Goal: Task Accomplishment & Management: Manage account settings

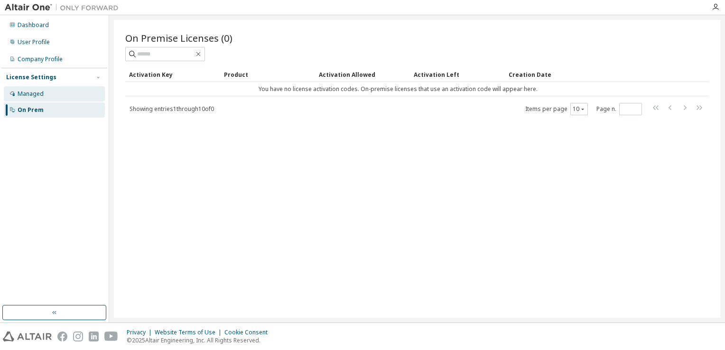
click at [28, 98] on div "Managed" at bounding box center [31, 94] width 26 height 8
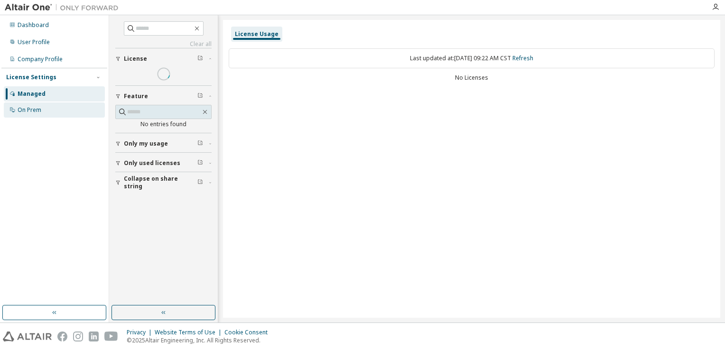
click at [32, 111] on div "On Prem" at bounding box center [30, 110] width 24 height 8
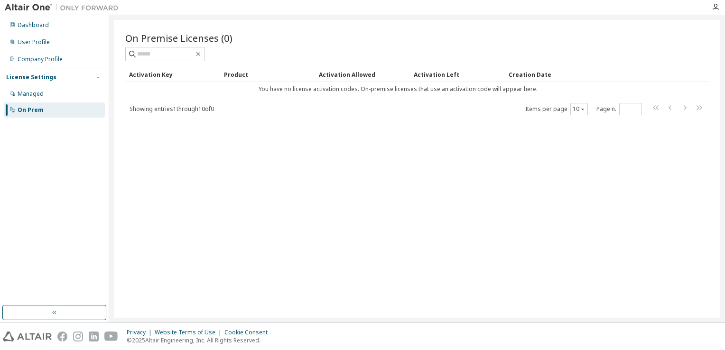
click at [317, 131] on div "On Premise Licenses (0) Clear Load Save Save As Field Operator Value Select fil…" at bounding box center [417, 169] width 606 height 298
click at [182, 53] on input "text" at bounding box center [165, 53] width 57 height 9
click at [54, 92] on div "Managed" at bounding box center [54, 93] width 101 height 15
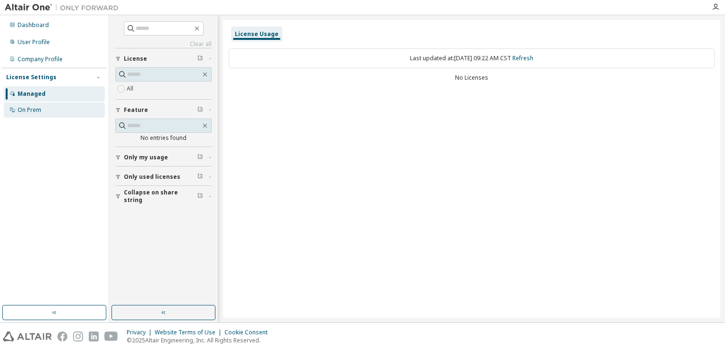
click at [44, 105] on div "On Prem" at bounding box center [54, 109] width 101 height 15
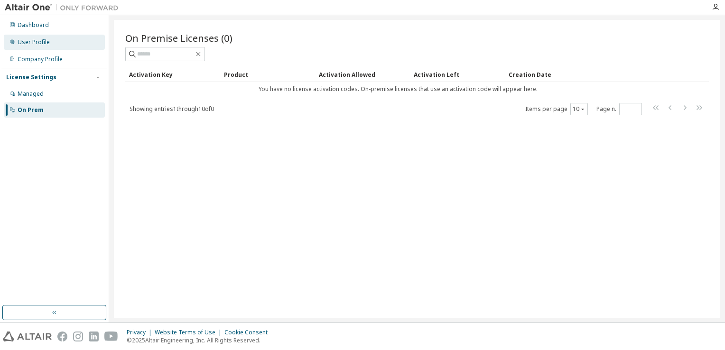
click at [44, 37] on div "User Profile" at bounding box center [54, 42] width 101 height 15
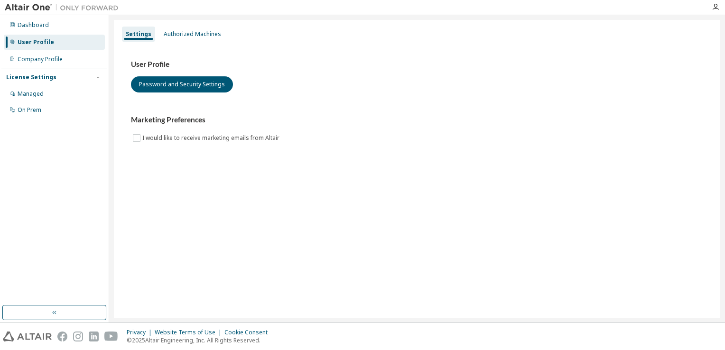
click at [717, 11] on div at bounding box center [715, 7] width 19 height 14
click at [713, 9] on icon "button" at bounding box center [715, 7] width 8 height 8
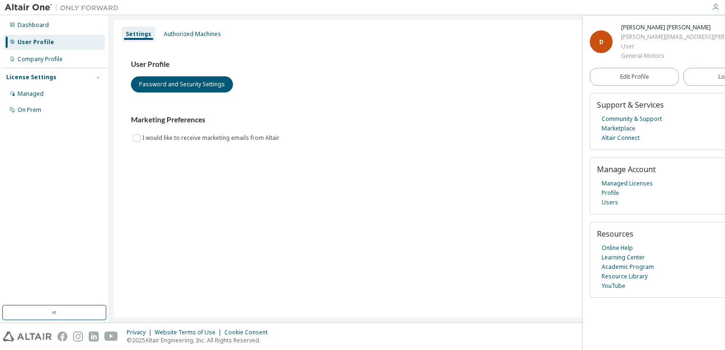
click at [422, 128] on div "Marketing Preferences I would like to receive marketing emails from Altair" at bounding box center [417, 129] width 572 height 28
click at [601, 194] on link "Profile" at bounding box center [610, 192] width 18 height 9
click at [626, 184] on link "Managed Licenses" at bounding box center [626, 183] width 51 height 9
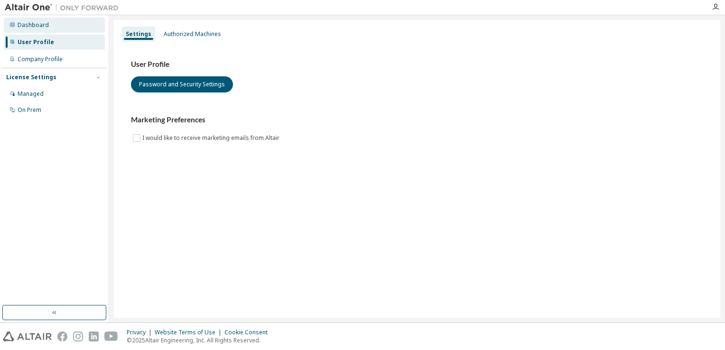
click at [27, 23] on div "Dashboard" at bounding box center [33, 25] width 31 height 8
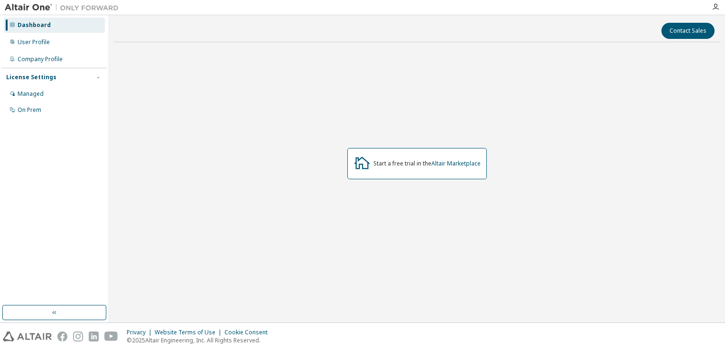
click at [47, 80] on div "License Settings" at bounding box center [31, 78] width 50 height 8
click at [48, 81] on div "License Settings" at bounding box center [31, 78] width 50 height 8
drag, startPoint x: 48, startPoint y: 81, endPoint x: 27, endPoint y: 110, distance: 35.9
click at [27, 110] on div "On Prem" at bounding box center [30, 110] width 24 height 8
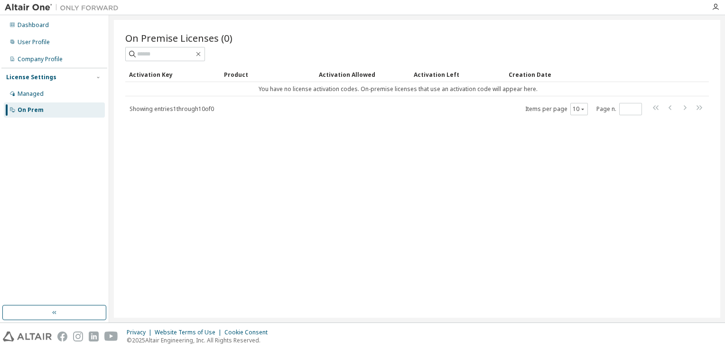
click at [197, 110] on span "Showing entries 1 through 10 of 0" at bounding box center [171, 109] width 84 height 8
click at [191, 111] on span "Showing entries 1 through 10 of 0" at bounding box center [171, 109] width 84 height 8
click at [172, 88] on td "You have no license activation codes. On-premise licenses that use an activatio…" at bounding box center [397, 89] width 545 height 14
click at [367, 108] on div "Showing entries 1 through 10 of 0 Items per page 10 Page n. *" at bounding box center [416, 109] width 583 height 14
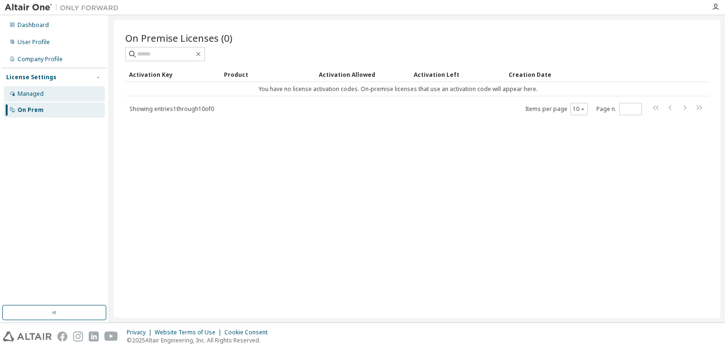
click at [54, 87] on div "Managed" at bounding box center [54, 93] width 101 height 15
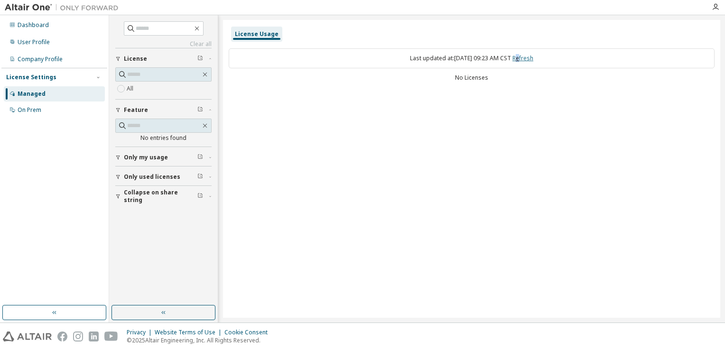
click at [527, 59] on link "Refresh" at bounding box center [522, 58] width 21 height 8
click at [393, 139] on div "License Usage Last updated at: Fri 2025-10-03 09:23 AM CST Refresh No Licenses" at bounding box center [471, 169] width 497 height 298
click at [146, 157] on span "Only my usage" at bounding box center [146, 158] width 44 height 8
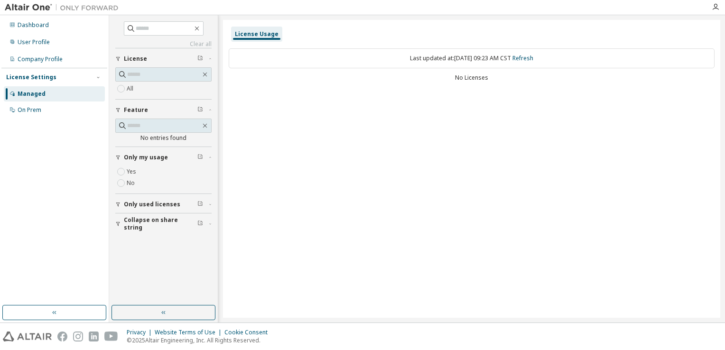
click at [140, 225] on span "Collapse on share string" at bounding box center [161, 223] width 74 height 15
click at [201, 30] on icon "button" at bounding box center [197, 29] width 8 height 8
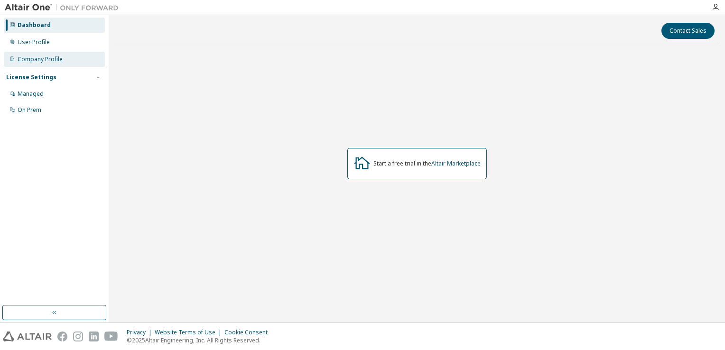
click at [34, 55] on div "Company Profile" at bounding box center [40, 59] width 45 height 8
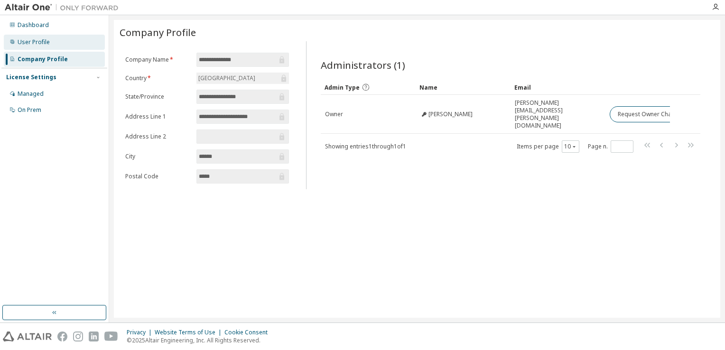
click at [30, 45] on div "User Profile" at bounding box center [34, 42] width 32 height 8
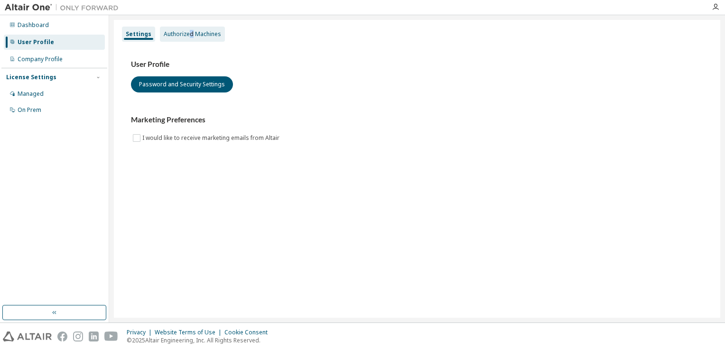
click at [189, 32] on div "Authorized Machines" at bounding box center [192, 34] width 57 height 8
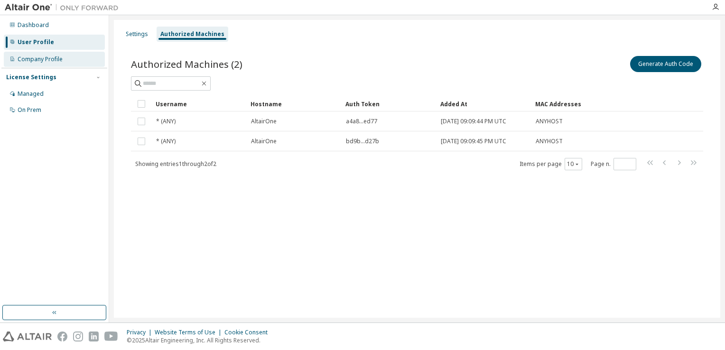
click at [42, 59] on div "Company Profile" at bounding box center [40, 59] width 45 height 8
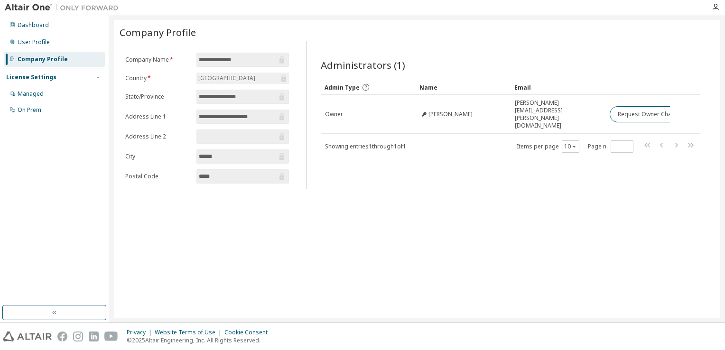
click at [472, 179] on div "Administrators (1) Clear Load Save Save As Field Operator Value Select filter S…" at bounding box center [510, 118] width 402 height 142
click at [34, 24] on div "Dashboard" at bounding box center [33, 25] width 31 height 8
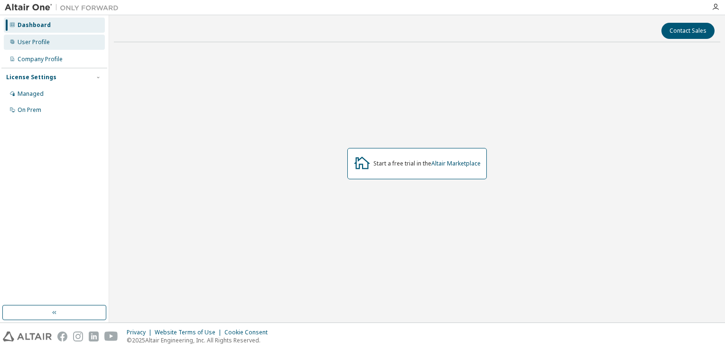
click at [39, 41] on div "User Profile" at bounding box center [34, 42] width 32 height 8
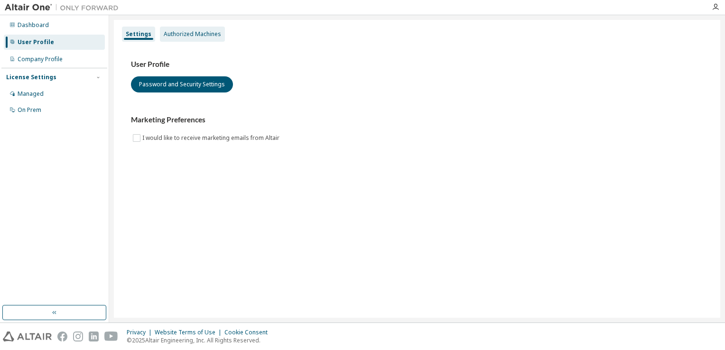
click at [165, 28] on div "Authorized Machines" at bounding box center [192, 34] width 65 height 15
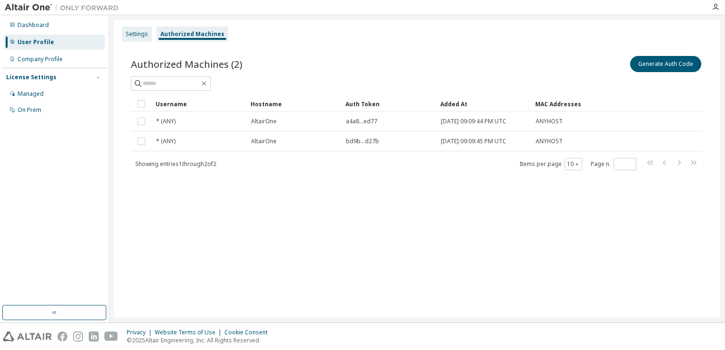
click at [132, 35] on div "Settings" at bounding box center [137, 34] width 22 height 8
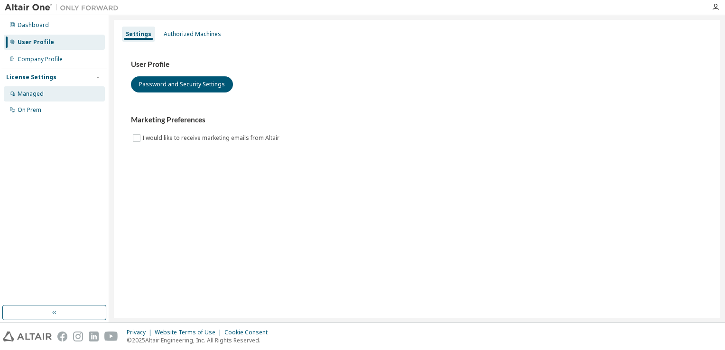
click at [21, 96] on div "Managed" at bounding box center [31, 94] width 26 height 8
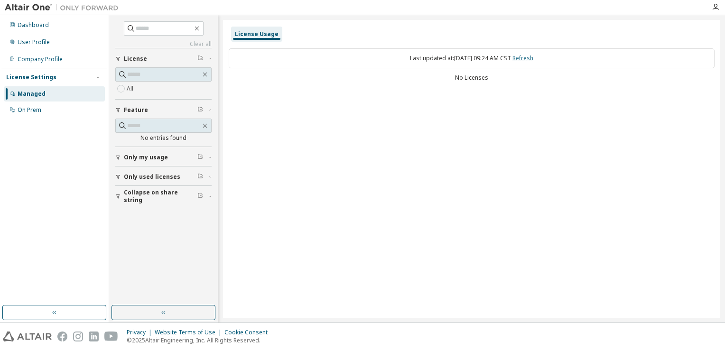
click at [533, 61] on link "Refresh" at bounding box center [522, 58] width 21 height 8
click at [148, 30] on input "text" at bounding box center [164, 28] width 57 height 9
click at [144, 178] on span "Only used licenses" at bounding box center [152, 177] width 56 height 8
click at [133, 193] on label "Yes" at bounding box center [132, 190] width 11 height 11
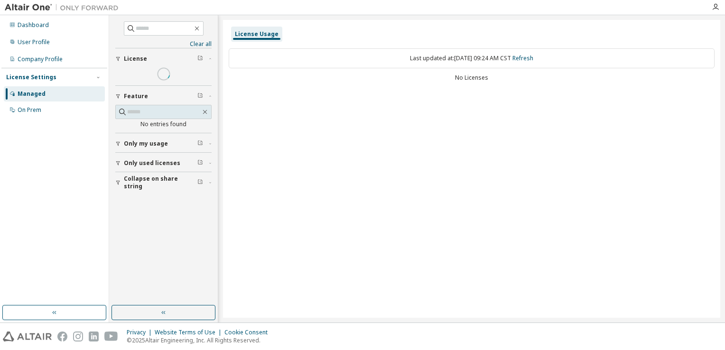
click at [125, 200] on div "Clear all Collapse on share string Only used licenses Yes No Only my usage Feat…" at bounding box center [164, 160] width 106 height 287
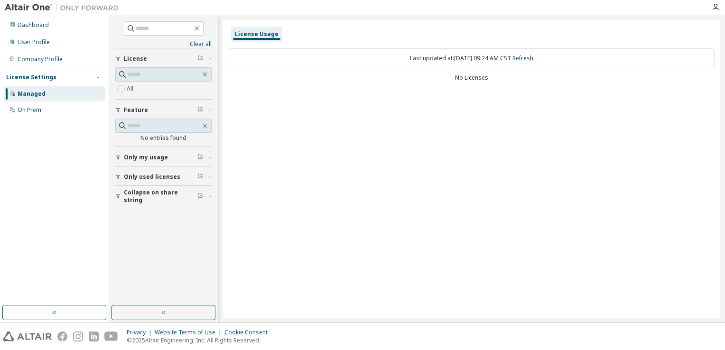
click at [133, 173] on span "Only used licenses" at bounding box center [152, 177] width 56 height 8
click at [131, 311] on button "button" at bounding box center [163, 312] width 104 height 15
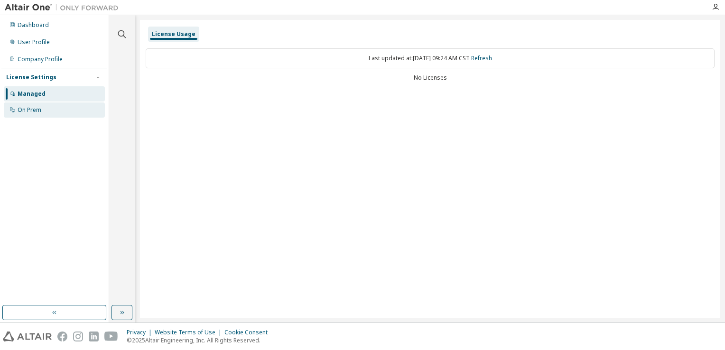
click at [39, 105] on div "On Prem" at bounding box center [54, 109] width 101 height 15
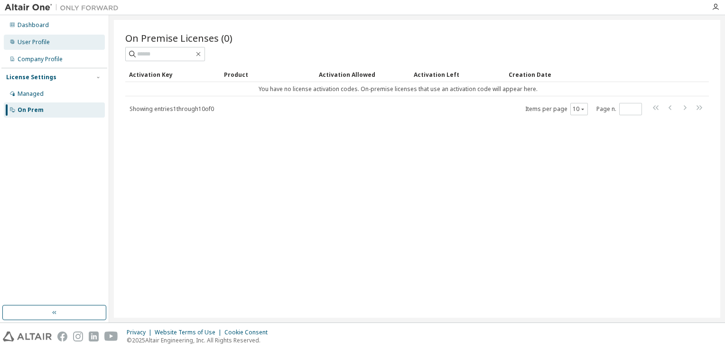
click at [30, 49] on div "User Profile" at bounding box center [54, 42] width 101 height 15
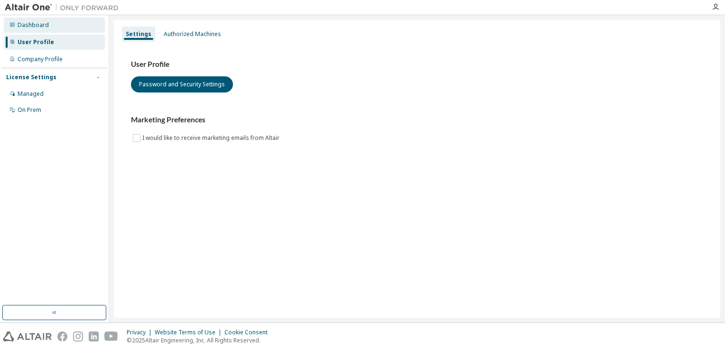
click at [34, 28] on div "Dashboard" at bounding box center [33, 25] width 31 height 8
click at [38, 64] on div "Company Profile" at bounding box center [54, 59] width 101 height 15
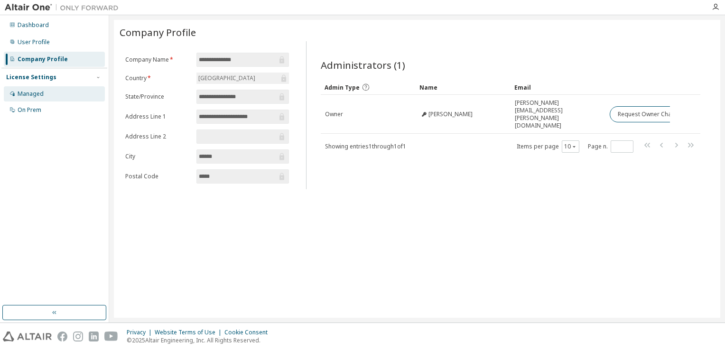
click at [28, 91] on div "Managed" at bounding box center [31, 94] width 26 height 8
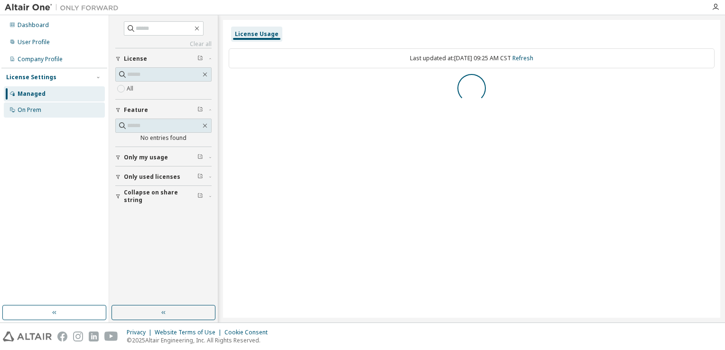
click at [30, 106] on div "On Prem" at bounding box center [30, 110] width 24 height 8
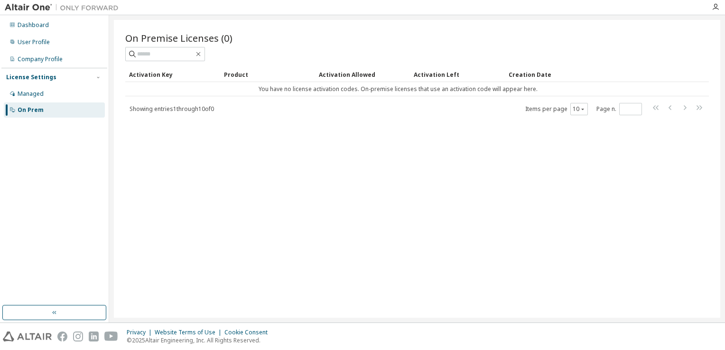
click at [187, 109] on span "Showing entries 1 through 10 of 0" at bounding box center [171, 109] width 84 height 8
click at [184, 113] on div "Showing entries 1 through 10 of 0 Items per page 10 Page n. *" at bounding box center [416, 109] width 583 height 14
click at [188, 106] on span "Showing entries 1 through 10 of 0" at bounding box center [171, 109] width 84 height 8
drag, startPoint x: 188, startPoint y: 106, endPoint x: 152, endPoint y: 158, distance: 63.8
click at [152, 158] on div "On Premise Licenses (0) Clear Load Save Save As Field Operator Value Select fil…" at bounding box center [417, 169] width 606 height 298
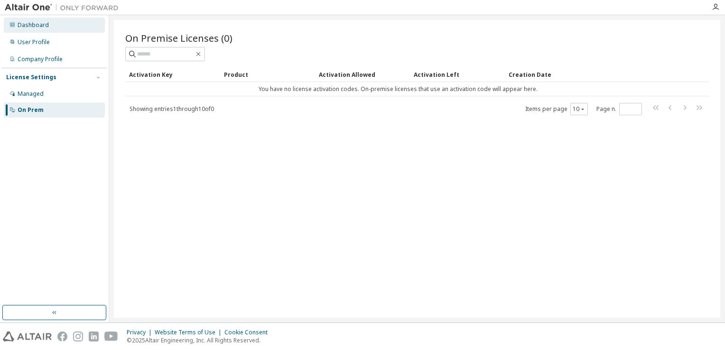
click at [47, 29] on div "Dashboard" at bounding box center [54, 25] width 101 height 15
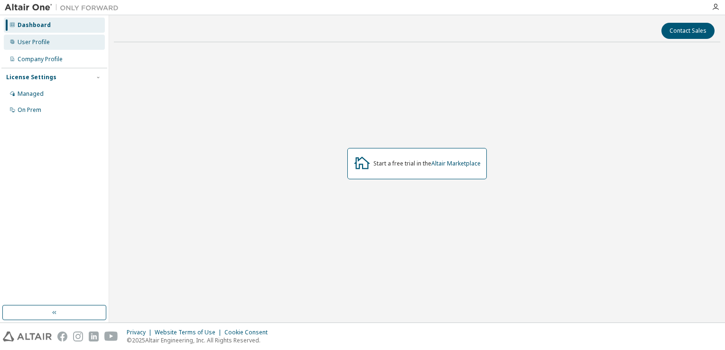
click at [47, 41] on div "User Profile" at bounding box center [34, 42] width 32 height 8
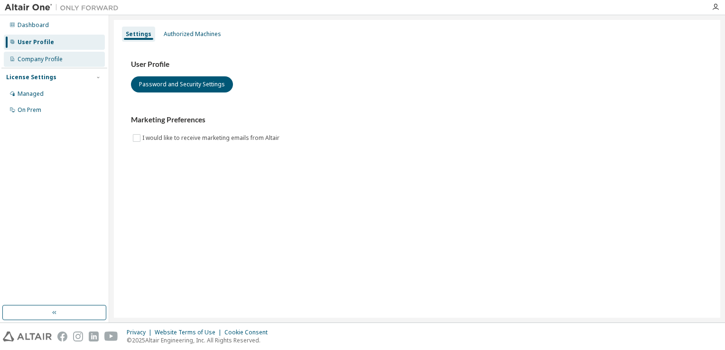
click at [47, 55] on div "Company Profile" at bounding box center [40, 59] width 45 height 8
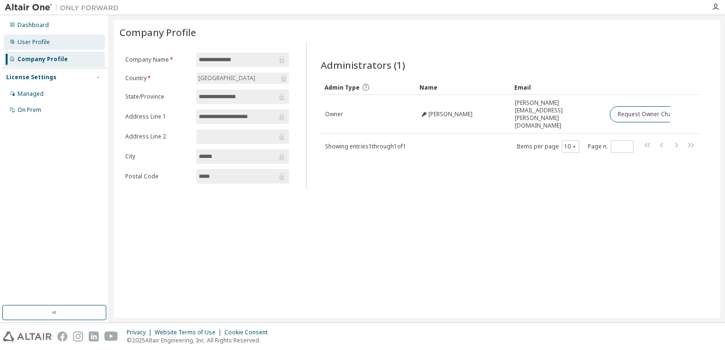
click at [45, 43] on div "User Profile" at bounding box center [34, 42] width 32 height 8
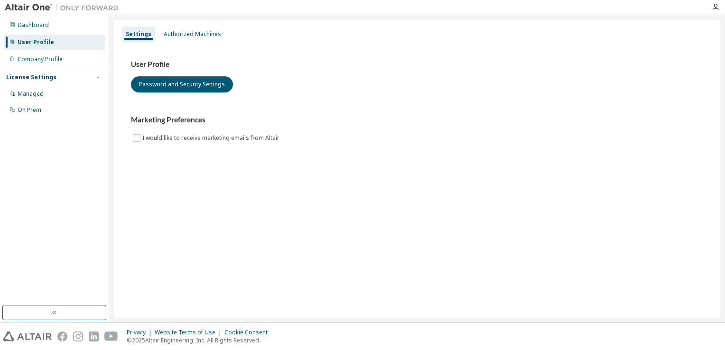
click at [195, 46] on div "User Profile Password and Security Settings Marketing Preferences I would like …" at bounding box center [417, 107] width 595 height 129
click at [193, 36] on div "Authorized Machines" at bounding box center [192, 34] width 57 height 8
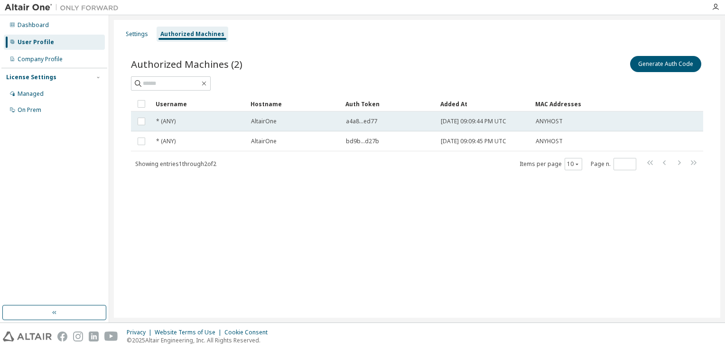
click at [152, 123] on td "* (ANY)" at bounding box center [199, 121] width 95 height 20
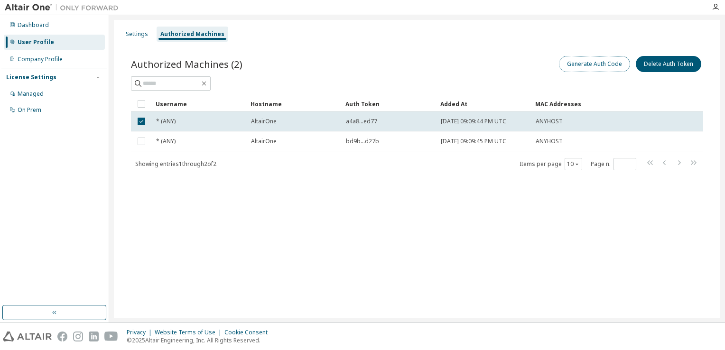
click at [593, 64] on button "Generate Auth Code" at bounding box center [594, 64] width 71 height 16
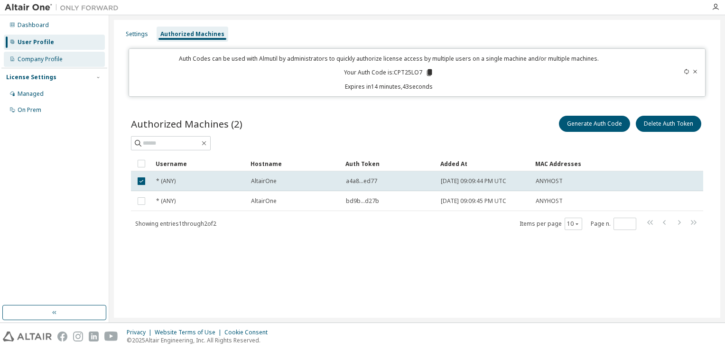
click at [23, 64] on div "Company Profile" at bounding box center [54, 59] width 101 height 15
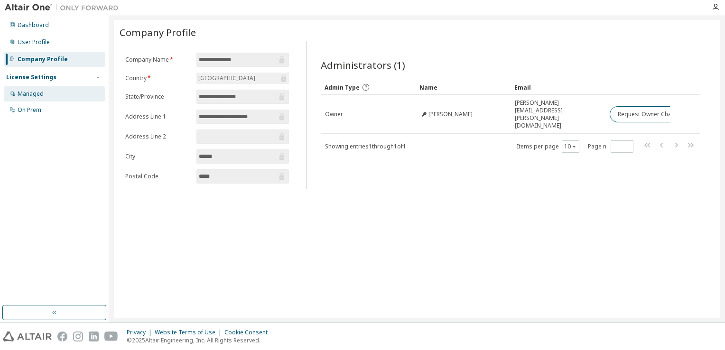
click at [34, 98] on div "Managed" at bounding box center [31, 94] width 26 height 8
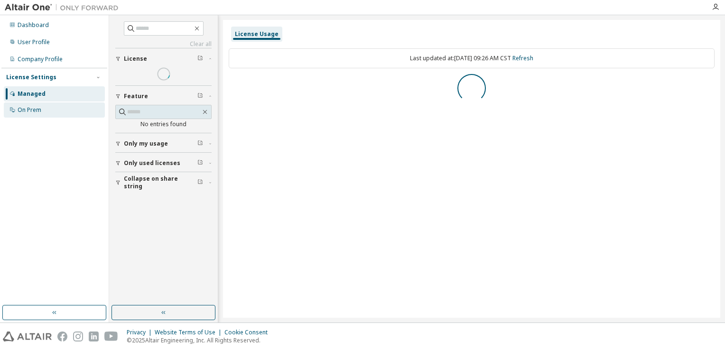
click at [33, 113] on div "On Prem" at bounding box center [30, 110] width 24 height 8
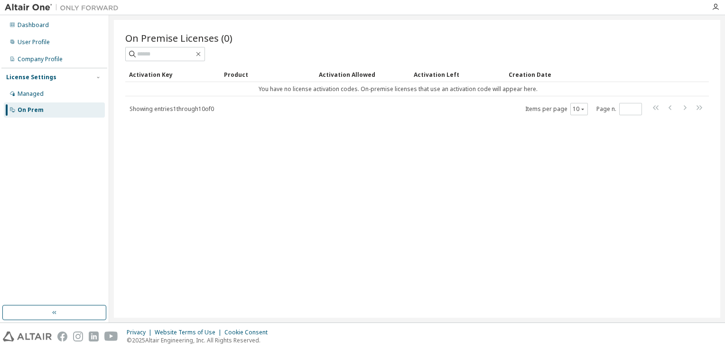
click at [34, 101] on div "Managed" at bounding box center [54, 93] width 101 height 15
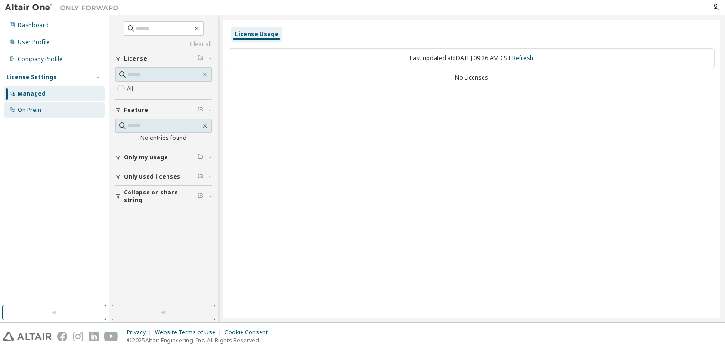
click at [38, 113] on div "On Prem" at bounding box center [30, 110] width 24 height 8
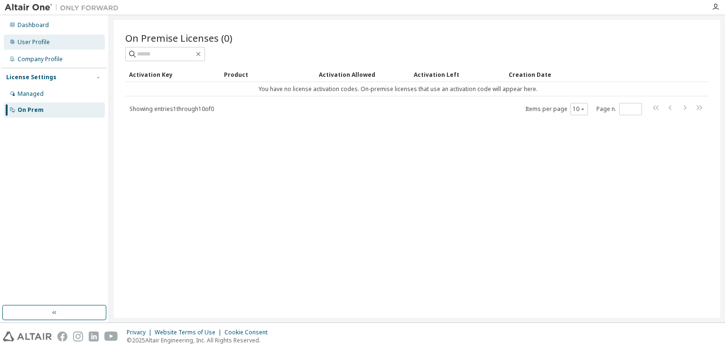
click at [38, 43] on div "User Profile" at bounding box center [34, 42] width 32 height 8
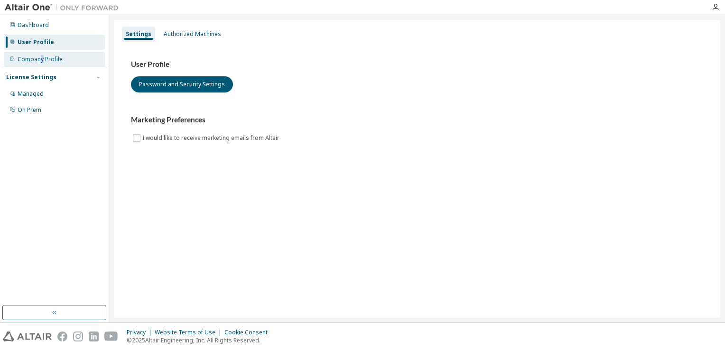
click at [42, 53] on div "Company Profile" at bounding box center [54, 59] width 101 height 15
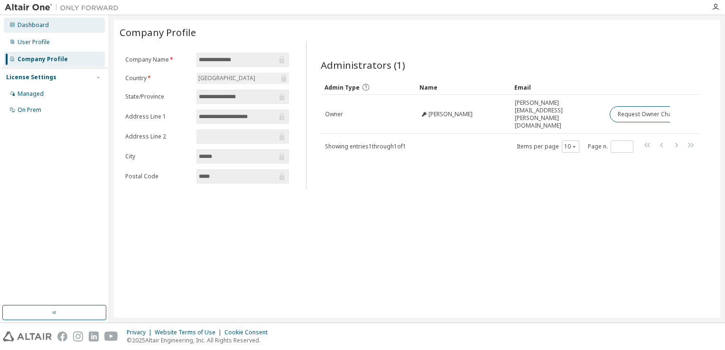
drag, startPoint x: 42, startPoint y: 53, endPoint x: 38, endPoint y: 21, distance: 31.9
click at [38, 21] on div "Dashboard" at bounding box center [33, 25] width 31 height 8
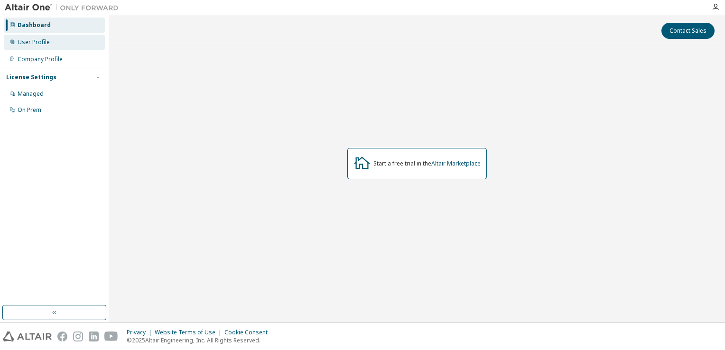
click at [39, 40] on div "User Profile" at bounding box center [34, 42] width 32 height 8
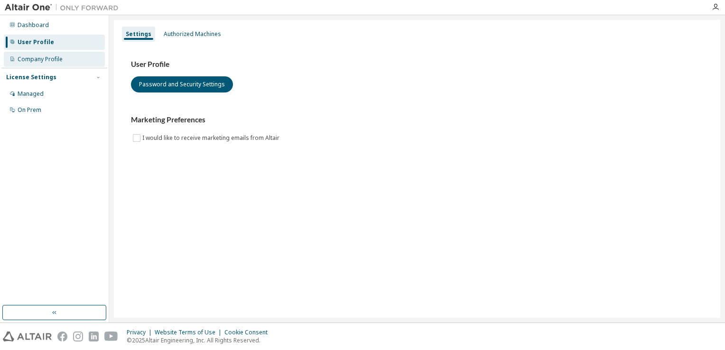
click at [41, 52] on div "Company Profile" at bounding box center [54, 59] width 101 height 15
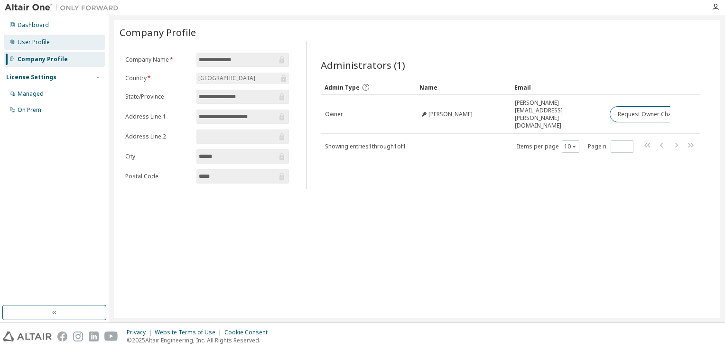
click at [42, 45] on div "User Profile" at bounding box center [34, 42] width 32 height 8
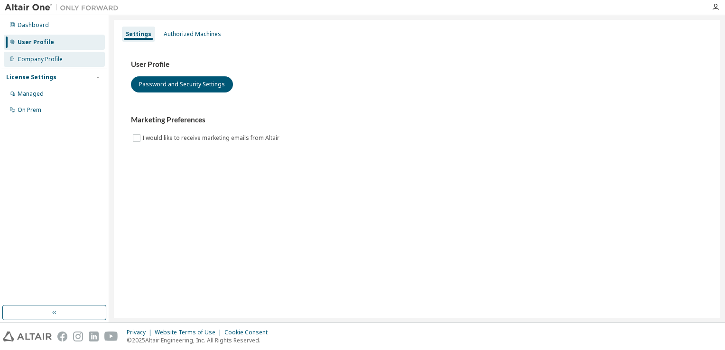
click at [44, 58] on div "Company Profile" at bounding box center [40, 59] width 45 height 8
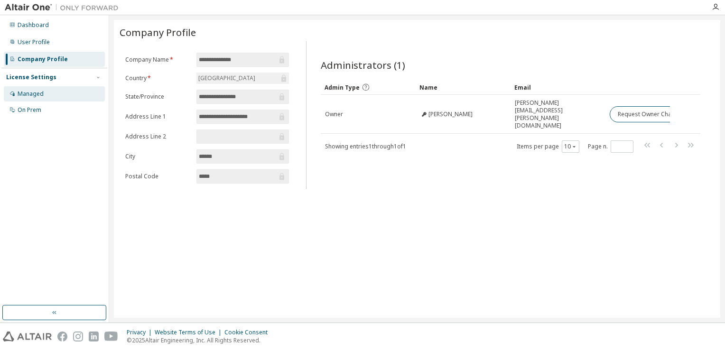
click at [44, 91] on div "Managed" at bounding box center [54, 93] width 101 height 15
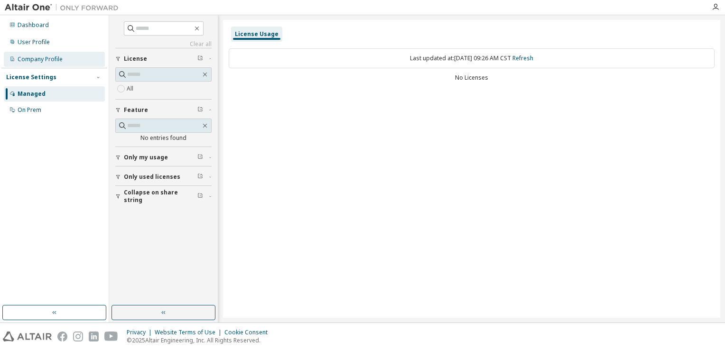
click at [38, 55] on div "Company Profile" at bounding box center [40, 59] width 45 height 8
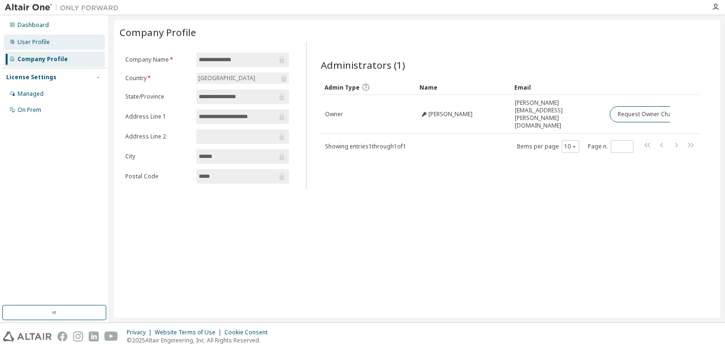
click at [33, 41] on div "User Profile" at bounding box center [34, 42] width 32 height 8
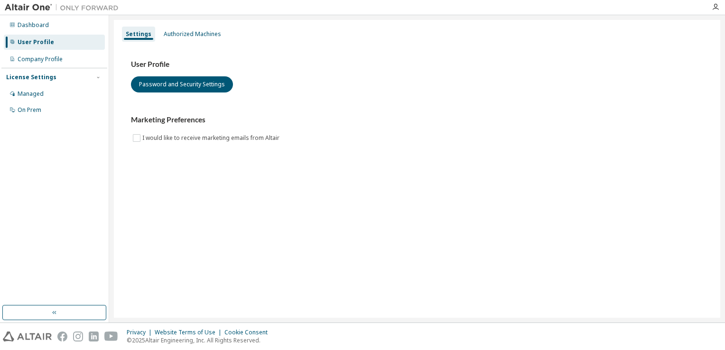
click at [180, 25] on div "Settings Authorized Machines User Profile Password and Security Settings Market…" at bounding box center [417, 169] width 606 height 298
click at [182, 29] on div "Authorized Machines" at bounding box center [192, 34] width 65 height 15
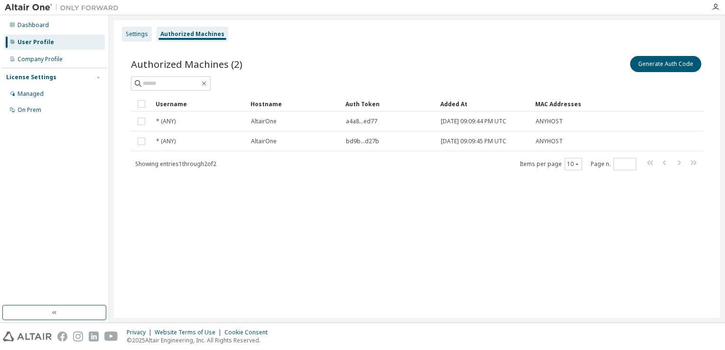
click at [127, 30] on div "Settings" at bounding box center [137, 34] width 22 height 8
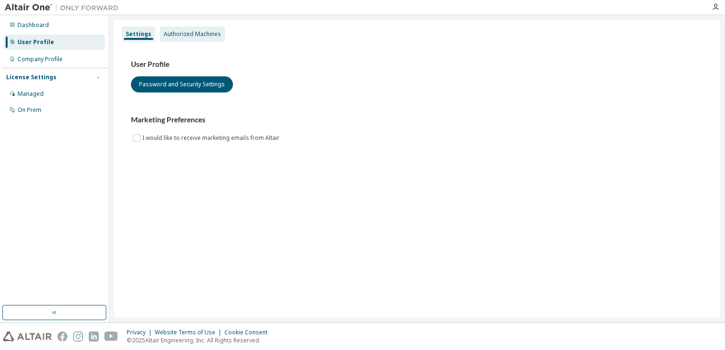
click at [178, 29] on div "Authorized Machines" at bounding box center [192, 34] width 65 height 15
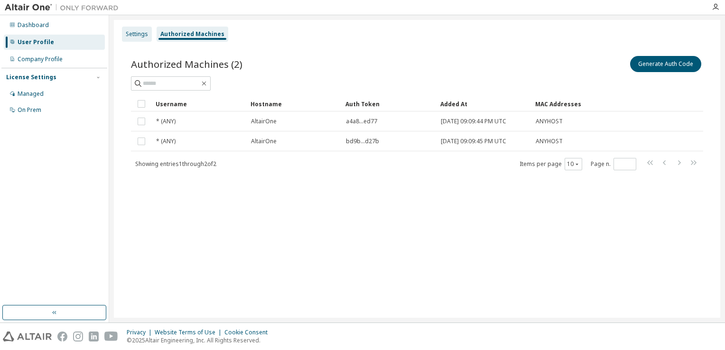
click at [141, 36] on div "Settings" at bounding box center [137, 34] width 22 height 8
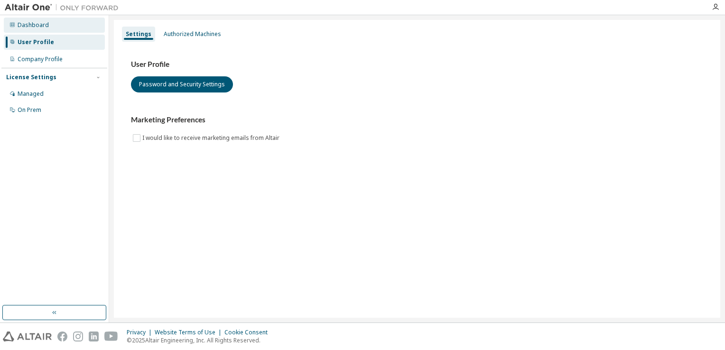
click at [58, 20] on div "Dashboard" at bounding box center [54, 25] width 101 height 15
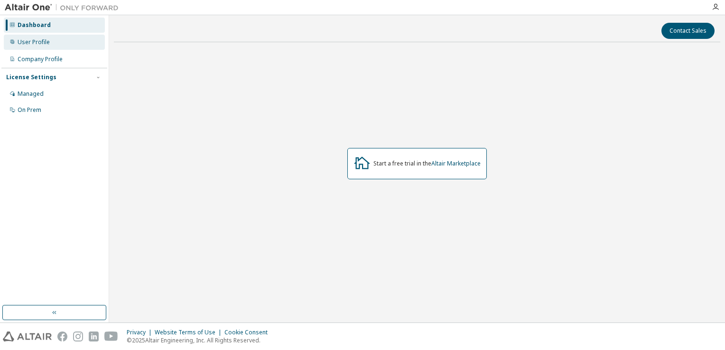
click at [54, 43] on div "User Profile" at bounding box center [54, 42] width 101 height 15
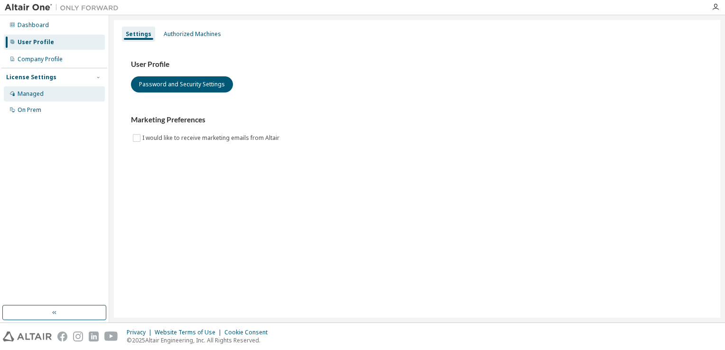
click at [47, 89] on div "Managed" at bounding box center [54, 93] width 101 height 15
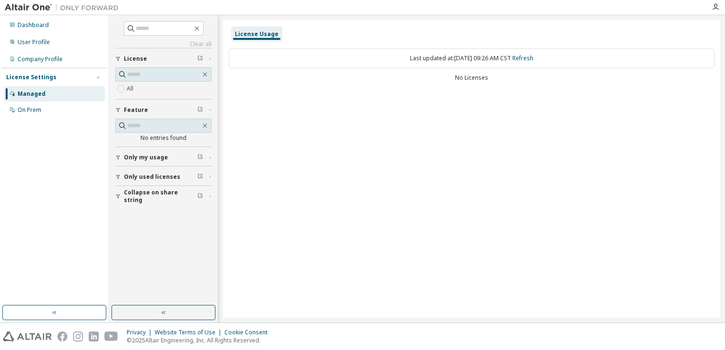
click at [310, 130] on div "License Usage Last updated at: Fri 2025-10-03 09:26 AM CST Refresh No Licenses" at bounding box center [471, 169] width 497 height 298
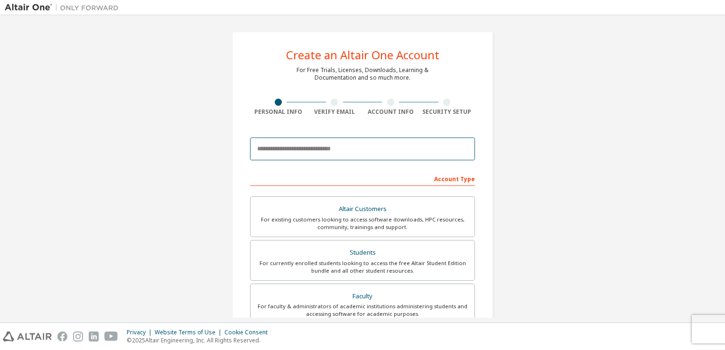
click at [380, 148] on input "email" at bounding box center [362, 149] width 225 height 23
type input "**********"
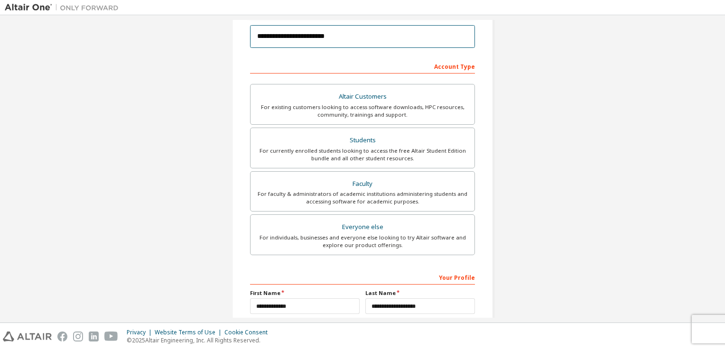
scroll to position [25, 0]
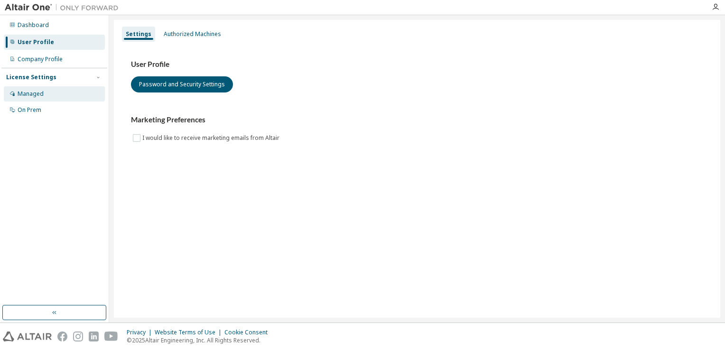
click at [32, 92] on div "Managed" at bounding box center [31, 94] width 26 height 8
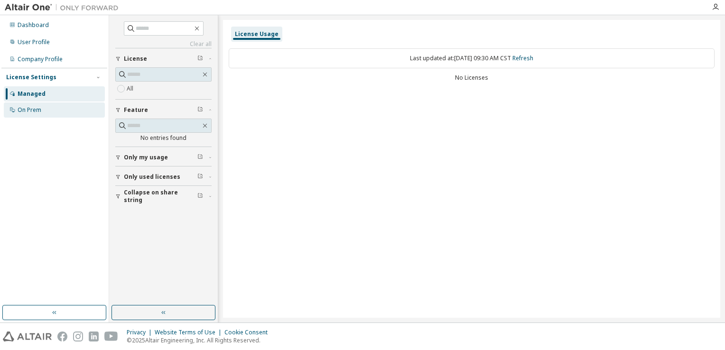
click at [32, 111] on div "On Prem" at bounding box center [30, 110] width 24 height 8
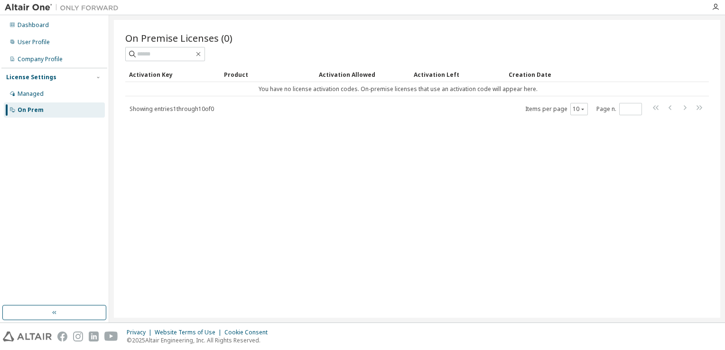
click at [364, 124] on div "On Premise Licenses (0) Clear Load Save Save As Field Operator Value Select fil…" at bounding box center [417, 169] width 606 height 298
click at [407, 273] on div "On Premise Licenses (0) Clear Load Save Save As Field Operator Value Select fil…" at bounding box center [417, 169] width 606 height 298
click at [44, 58] on div "Company Profile" at bounding box center [40, 59] width 45 height 8
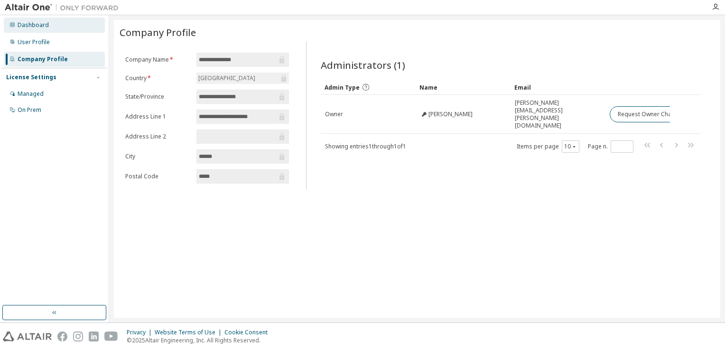
click at [38, 28] on div "Dashboard" at bounding box center [33, 25] width 31 height 8
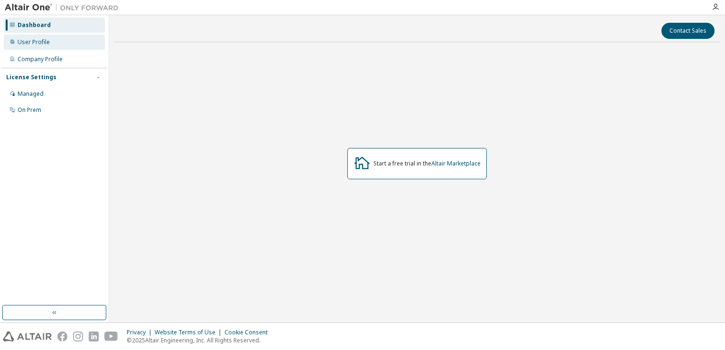
click at [32, 41] on div "User Profile" at bounding box center [34, 42] width 32 height 8
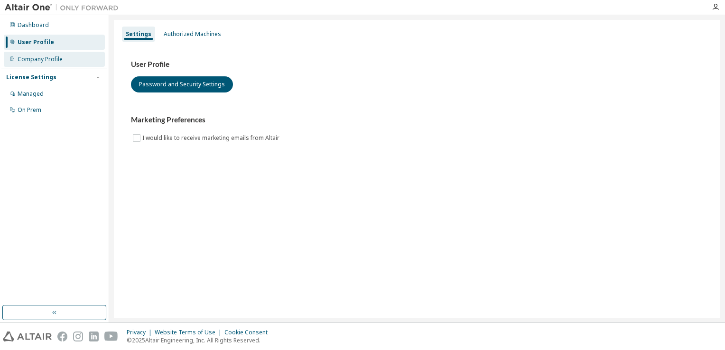
click at [44, 57] on div "Company Profile" at bounding box center [40, 59] width 45 height 8
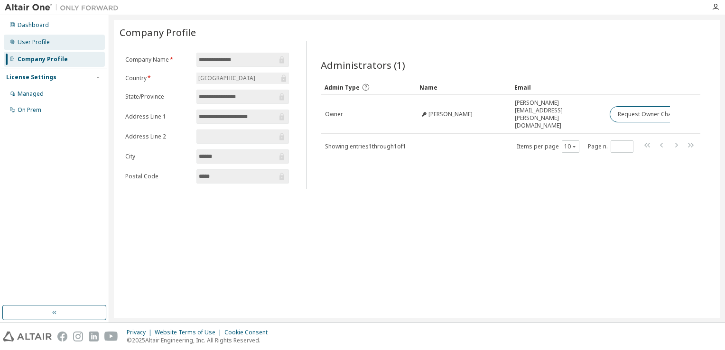
click at [39, 41] on div "User Profile" at bounding box center [34, 42] width 32 height 8
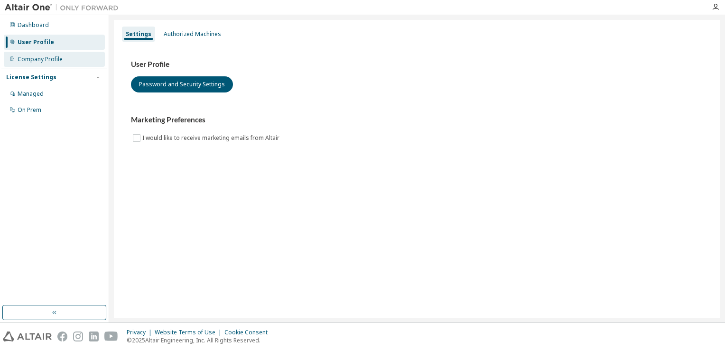
click at [43, 59] on div "Company Profile" at bounding box center [40, 59] width 45 height 8
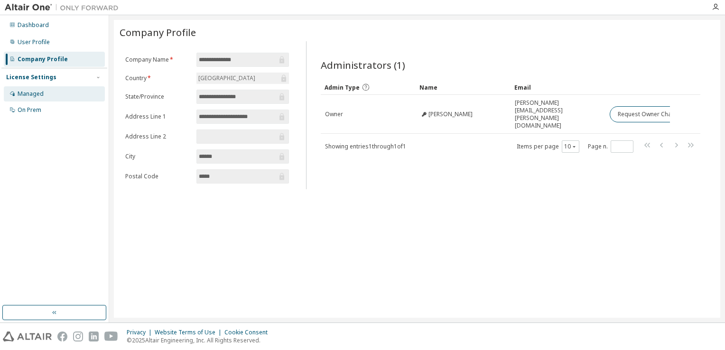
click at [44, 88] on div "Managed" at bounding box center [54, 93] width 101 height 15
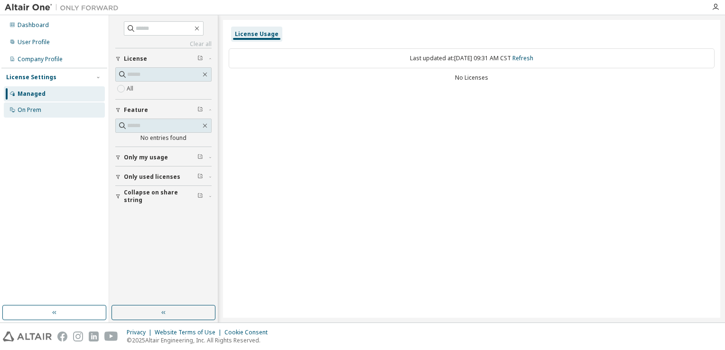
click at [42, 103] on div "On Prem" at bounding box center [54, 109] width 101 height 15
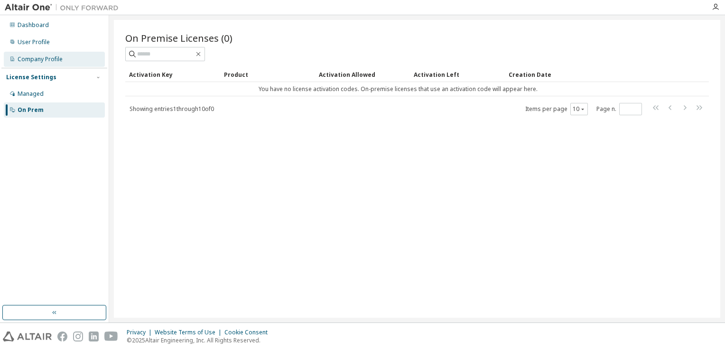
click at [53, 60] on div "Company Profile" at bounding box center [40, 59] width 45 height 8
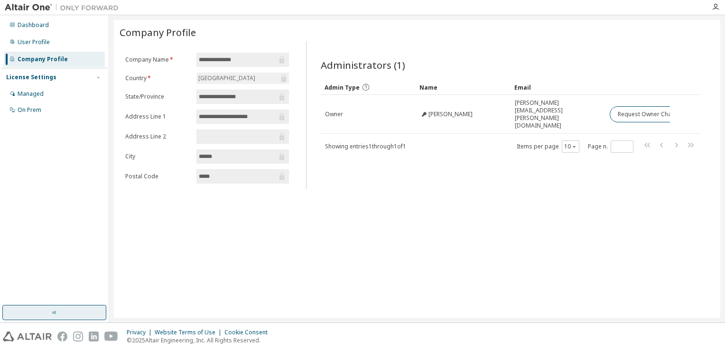
click at [64, 315] on button "button" at bounding box center [54, 312] width 104 height 15
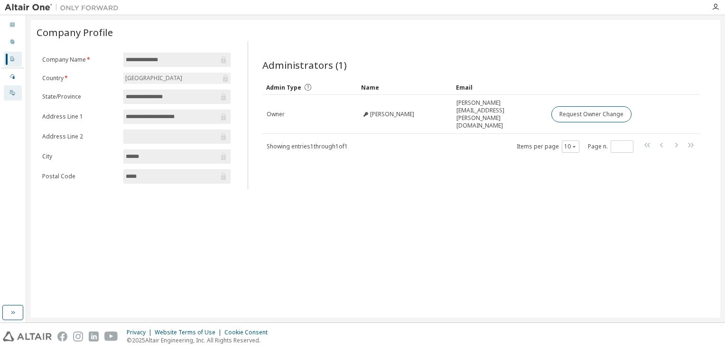
click at [11, 90] on icon at bounding box center [12, 93] width 6 height 6
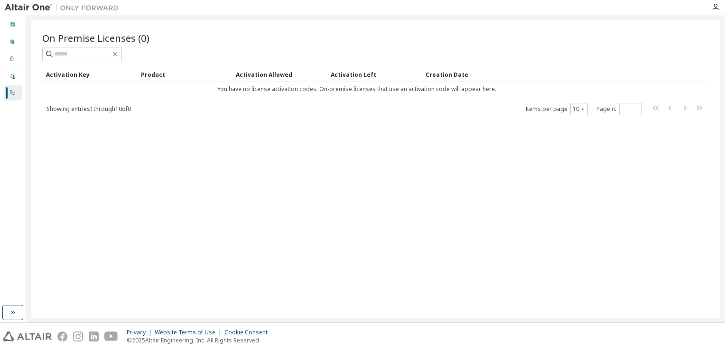
click at [107, 80] on div "Activation Key" at bounding box center [89, 74] width 87 height 15
click at [688, 87] on tr "You have no license activation codes. On-premise licenses that use an activatio…" at bounding box center [375, 89] width 666 height 14
click at [449, 114] on div "Showing entries 1 through 10 of 0 Items per page 10 Page n. *" at bounding box center [375, 109] width 666 height 14
click at [300, 128] on div "On Premise Licenses (0) Clear Load Save Save As Field Operator Value Select fil…" at bounding box center [375, 169] width 689 height 298
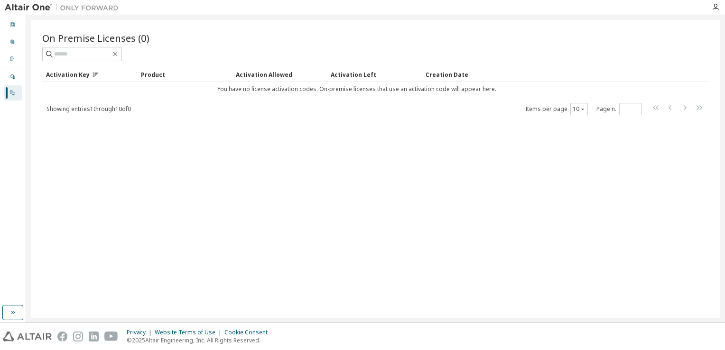
drag, startPoint x: 216, startPoint y: 146, endPoint x: 171, endPoint y: 120, distance: 51.8
click at [184, 136] on div "On Premise Licenses (0) Clear Load Save Save As Field Operator Value Select fil…" at bounding box center [375, 169] width 689 height 298
click at [111, 51] on input "text" at bounding box center [82, 53] width 57 height 9
drag, startPoint x: 106, startPoint y: 47, endPoint x: 104, endPoint y: 56, distance: 9.3
drag, startPoint x: 83, startPoint y: 56, endPoint x: 70, endPoint y: 54, distance: 14.0
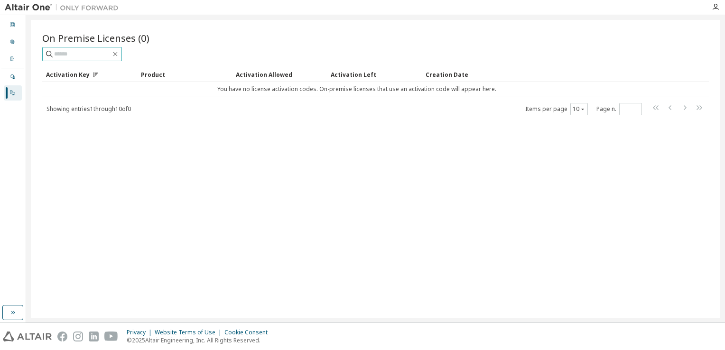
click at [70, 54] on input "text" at bounding box center [82, 53] width 57 height 9
drag, startPoint x: 70, startPoint y: 54, endPoint x: 65, endPoint y: 54, distance: 4.8
click at [66, 56] on input "text" at bounding box center [82, 53] width 57 height 9
type input "*"
click at [216, 176] on div "On Premise Licenses (0) Clear Load Save Save As Field Operator Value Select fil…" at bounding box center [375, 169] width 689 height 298
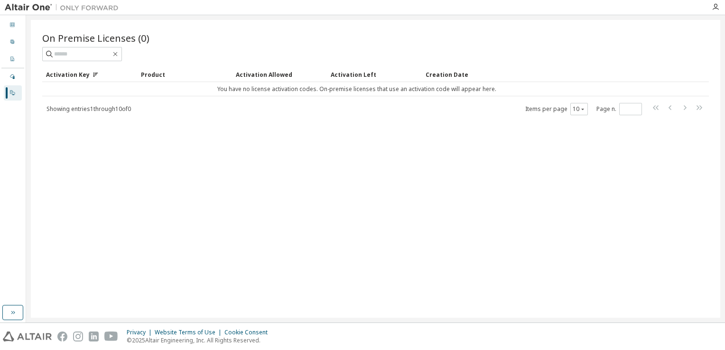
click at [137, 45] on div "On Premise Licenses (0)" at bounding box center [375, 46] width 666 height 30
click at [418, 109] on div "Showing entries 1 through 10 of 0 Items per page 10 Page n. *" at bounding box center [375, 109] width 666 height 14
click at [475, 202] on div "On Premise Licenses (0) Clear Load Save Save As Field Operator Value Select fil…" at bounding box center [375, 169] width 689 height 298
click at [16, 38] on div "User Profile" at bounding box center [13, 42] width 18 height 15
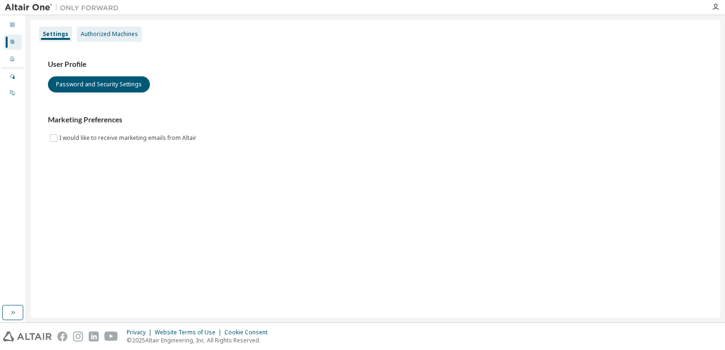
click at [110, 32] on div "Authorized Machines" at bounding box center [109, 34] width 57 height 8
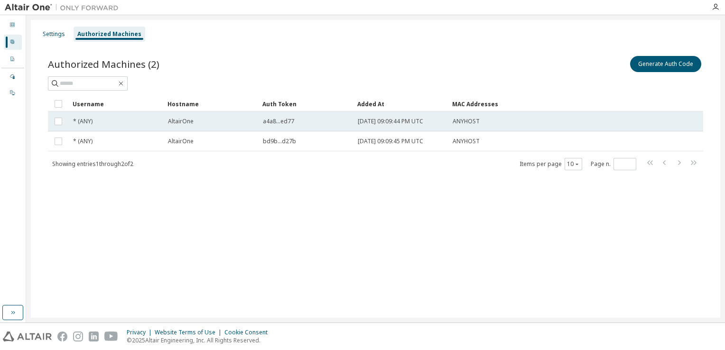
click at [97, 118] on div "* (ANY)" at bounding box center [116, 122] width 86 height 8
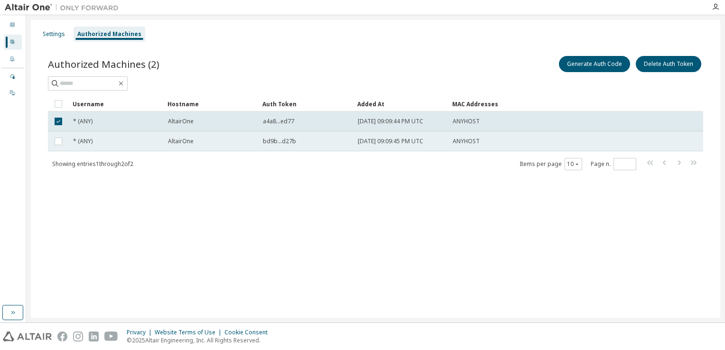
click at [97, 134] on td "* (ANY)" at bounding box center [116, 141] width 95 height 20
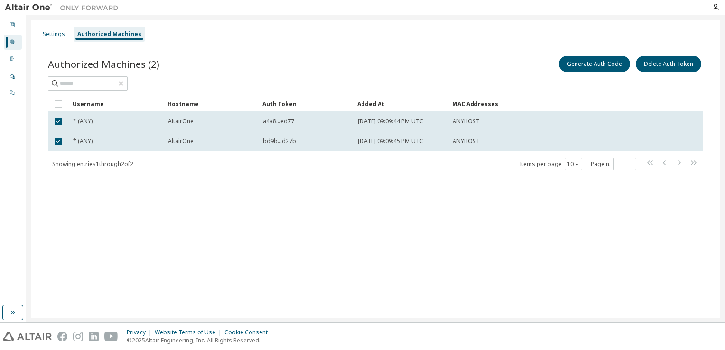
click at [97, 134] on td "* (ANY)" at bounding box center [116, 141] width 95 height 20
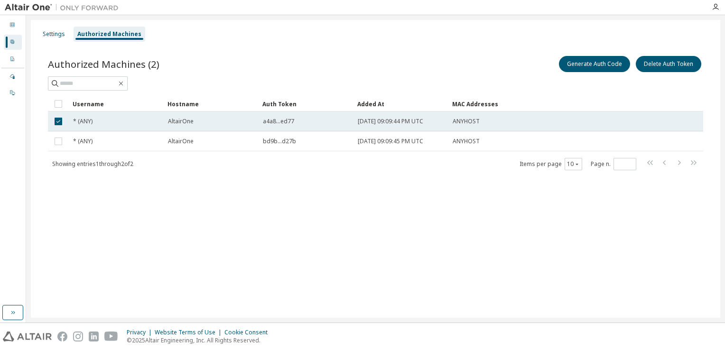
click at [88, 118] on span "* (ANY)" at bounding box center [82, 122] width 19 height 8
click at [121, 118] on div "* (ANY)" at bounding box center [116, 122] width 86 height 8
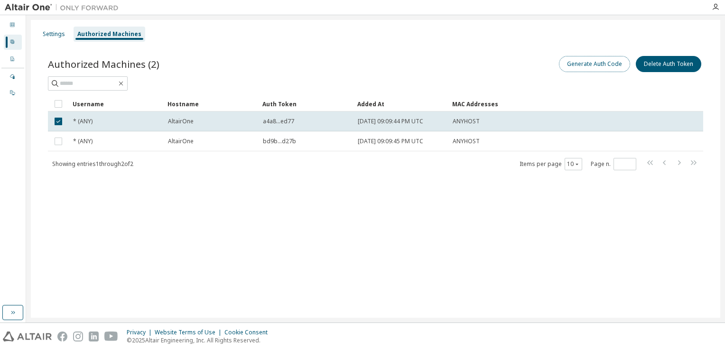
click at [584, 62] on button "Generate Auth Code" at bounding box center [594, 64] width 71 height 16
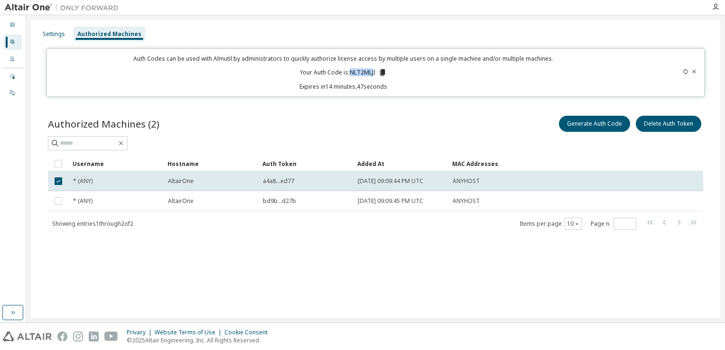
drag, startPoint x: 350, startPoint y: 71, endPoint x: 374, endPoint y: 70, distance: 23.8
click at [374, 70] on p "Your Auth Code is: NLT2MLJI" at bounding box center [343, 72] width 87 height 9
drag, startPoint x: 374, startPoint y: 70, endPoint x: 383, endPoint y: 73, distance: 10.0
click at [383, 73] on icon at bounding box center [382, 72] width 5 height 7
click at [393, 115] on div "Generate Auth Code Delete Auth Token" at bounding box center [540, 124] width 328 height 20
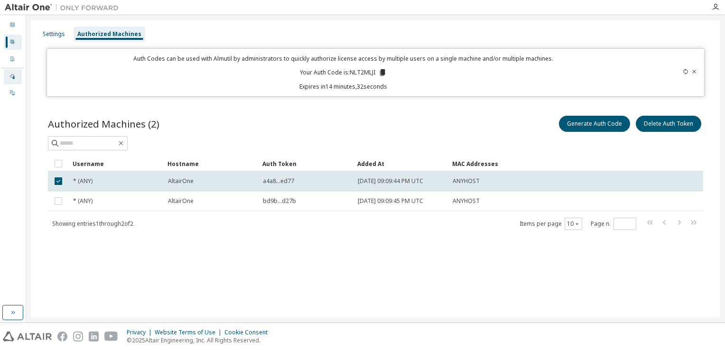
click at [15, 80] on div "Managed" at bounding box center [13, 76] width 18 height 15
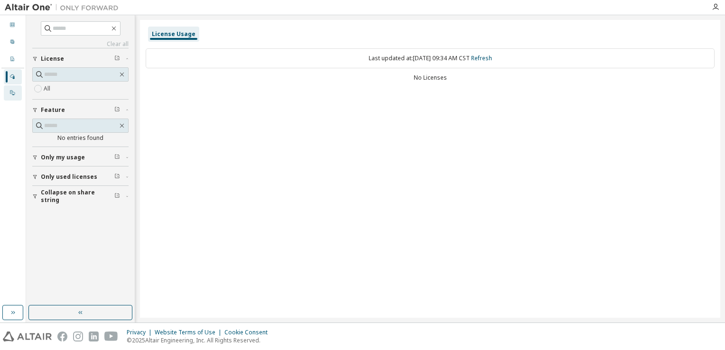
click at [11, 95] on icon at bounding box center [12, 93] width 6 height 6
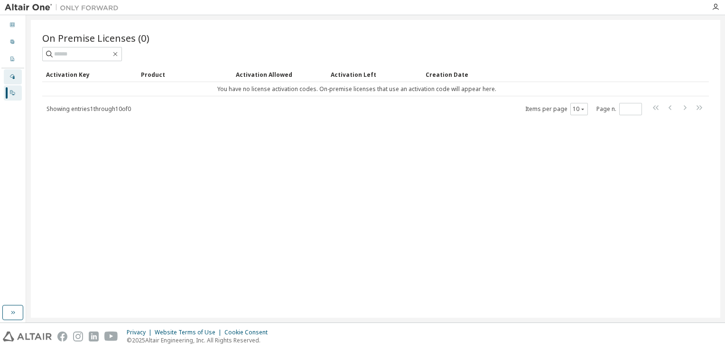
click at [7, 77] on div "Managed" at bounding box center [13, 76] width 18 height 15
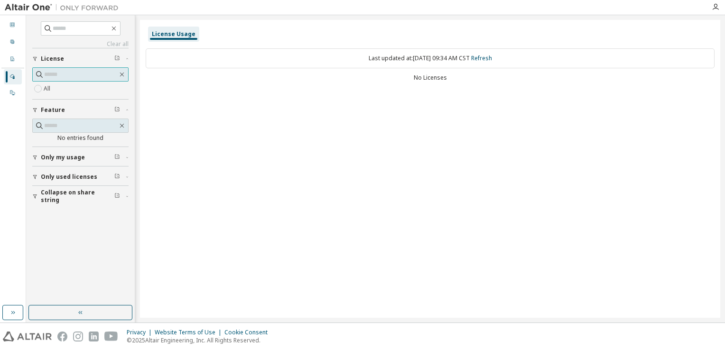
click at [62, 75] on input "text" at bounding box center [81, 74] width 74 height 9
click at [38, 75] on icon at bounding box center [39, 74] width 9 height 9
click at [53, 75] on input "text" at bounding box center [81, 74] width 74 height 9
paste input "********"
type input "********"
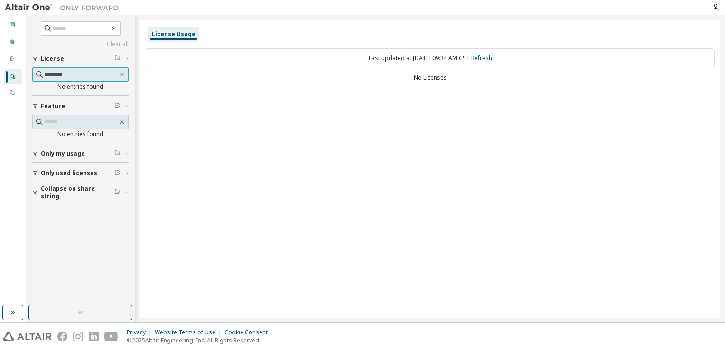
drag, startPoint x: 85, startPoint y: 72, endPoint x: 13, endPoint y: 78, distance: 72.8
click at [13, 78] on div "Dashboard User Profile Company Profile License Settings Managed On Prem Clear a…" at bounding box center [362, 168] width 725 height 307
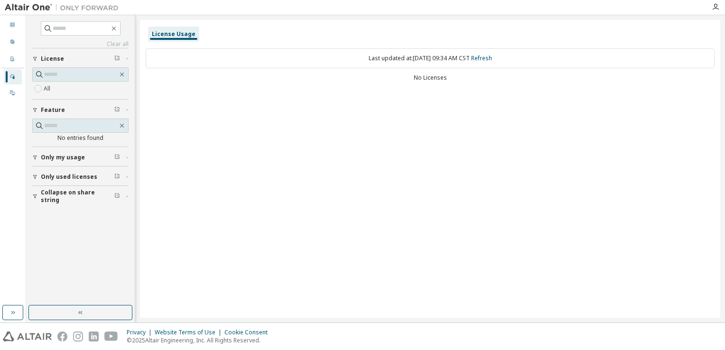
click at [252, 92] on div "License Usage Last updated at: Fri 2025-10-03 09:34 AM CST Refresh No Licenses" at bounding box center [430, 169] width 580 height 298
click at [0, 74] on div "Dashboard User Profile Company Profile License Settings Managed On Prem" at bounding box center [13, 168] width 26 height 307
click at [15, 92] on icon at bounding box center [12, 93] width 6 height 6
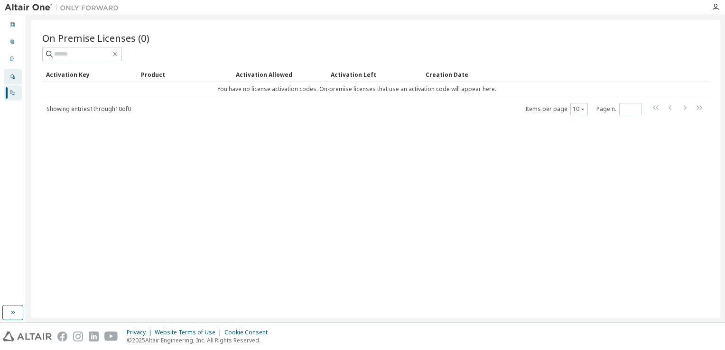
click at [12, 78] on icon at bounding box center [12, 77] width 6 height 6
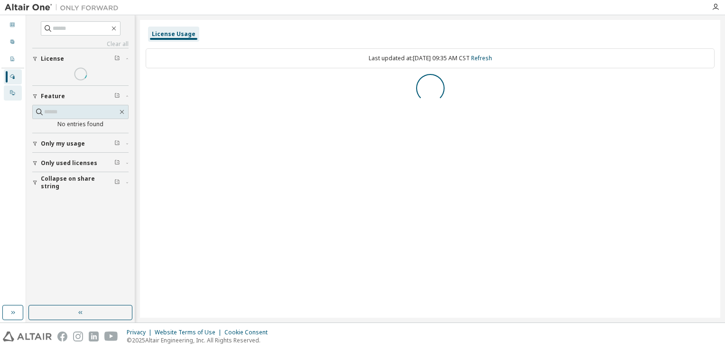
click at [18, 90] on div "On Prem" at bounding box center [13, 92] width 18 height 15
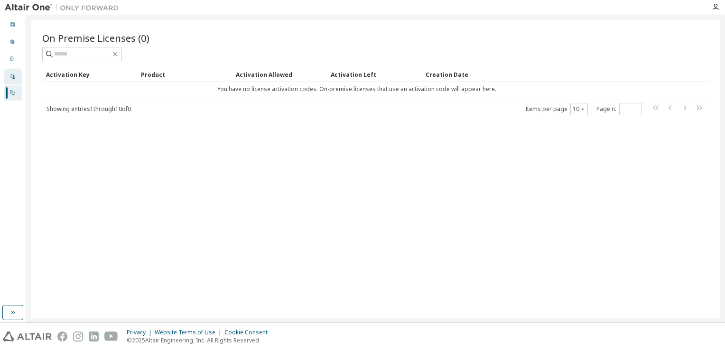
click at [14, 78] on icon at bounding box center [12, 76] width 5 height 5
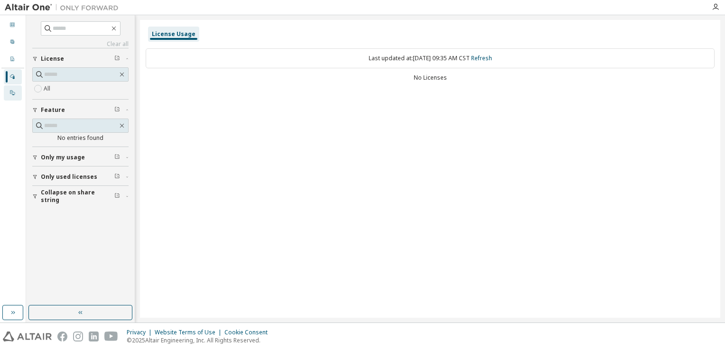
click at [10, 96] on div at bounding box center [12, 93] width 6 height 8
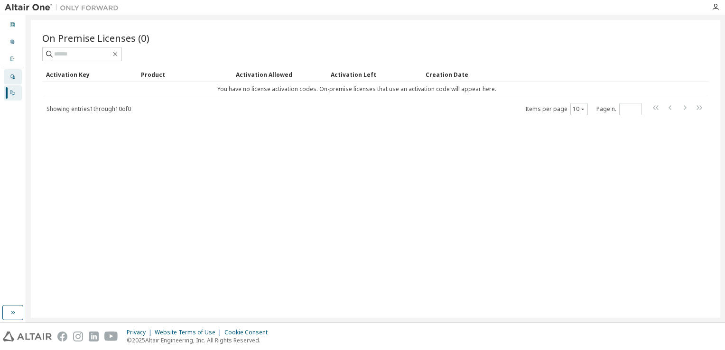
click at [9, 74] on icon at bounding box center [12, 77] width 6 height 6
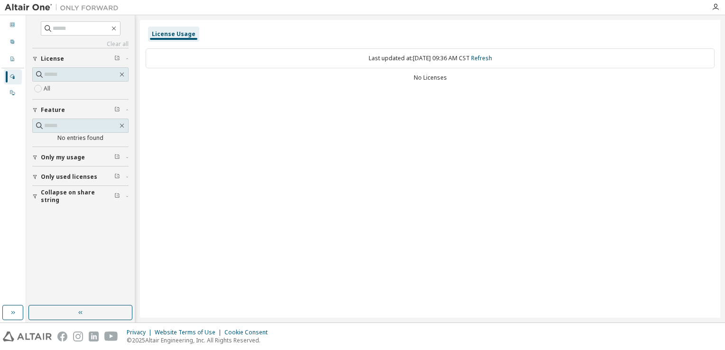
click at [53, 158] on span "Only my usage" at bounding box center [63, 158] width 44 height 8
click at [64, 210] on button "Only used licenses" at bounding box center [80, 204] width 96 height 21
click at [52, 214] on label "Yes" at bounding box center [49, 218] width 11 height 11
click at [63, 160] on span "Only my usage" at bounding box center [63, 158] width 44 height 8
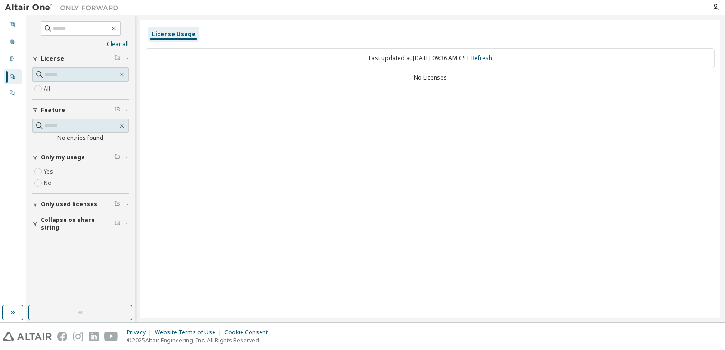
click at [52, 223] on span "Collapse on share string" at bounding box center [78, 223] width 74 height 15
click at [314, 230] on div "License Usage Last updated at: Fri 2025-10-03 09:36 AM CST Refresh No Licenses" at bounding box center [430, 169] width 580 height 298
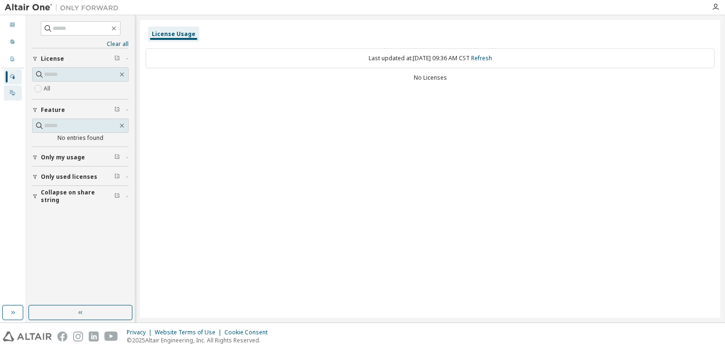
click at [13, 94] on icon at bounding box center [12, 92] width 5 height 5
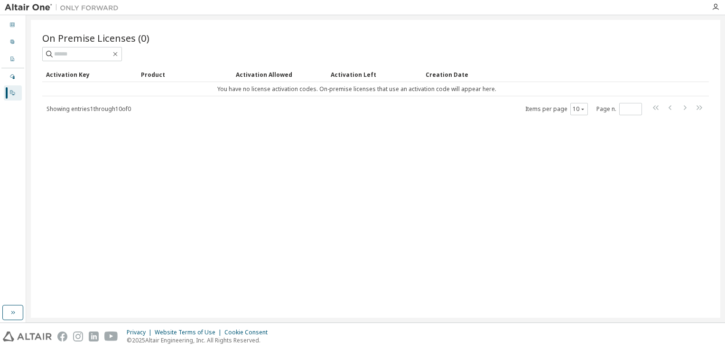
click at [381, 187] on div "On Premise Licenses (0) Clear Load Save Save As Field Operator Value Select fil…" at bounding box center [375, 169] width 689 height 298
click at [15, 33] on div "Dashboard User Profile Company Profile License Settings Managed On Prem" at bounding box center [12, 59] width 23 height 85
click at [8, 46] on div "User Profile" at bounding box center [13, 42] width 18 height 15
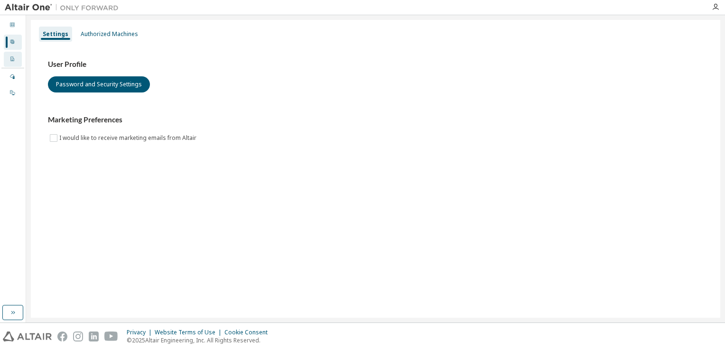
click at [18, 64] on div "Company Profile" at bounding box center [13, 59] width 18 height 15
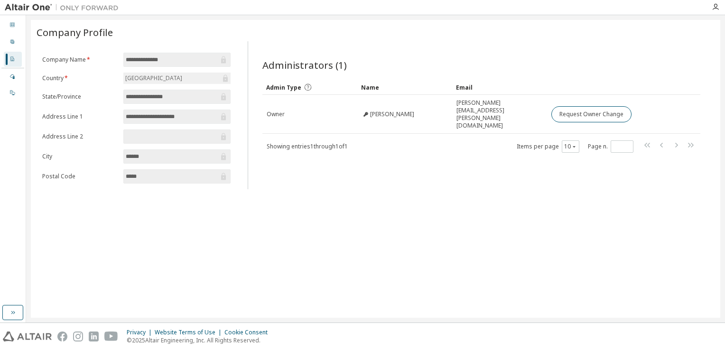
click at [92, 237] on div "**********" at bounding box center [375, 169] width 689 height 298
click at [46, 239] on div "**********" at bounding box center [375, 169] width 689 height 298
click at [17, 28] on div "Dashboard" at bounding box center [13, 25] width 18 height 15
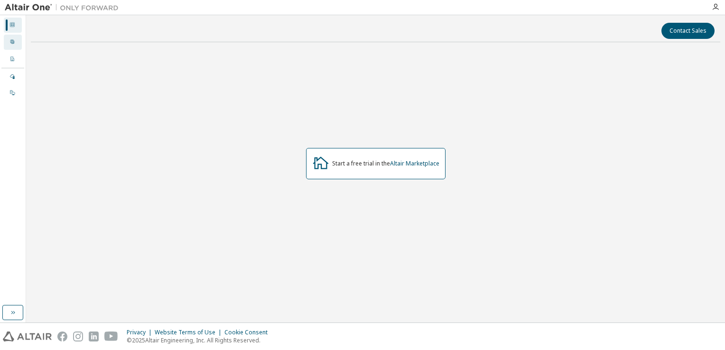
click at [16, 42] on div "User Profile" at bounding box center [13, 42] width 18 height 15
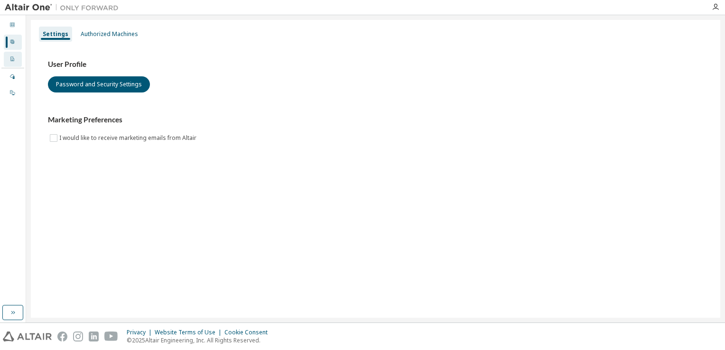
click at [19, 65] on div "Company Profile" at bounding box center [13, 59] width 18 height 15
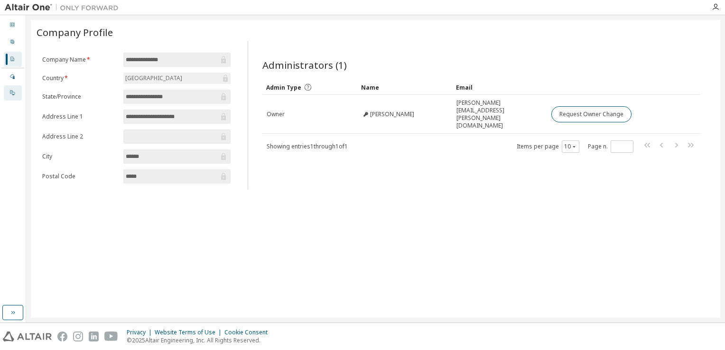
click at [16, 88] on div "On Prem" at bounding box center [13, 92] width 18 height 15
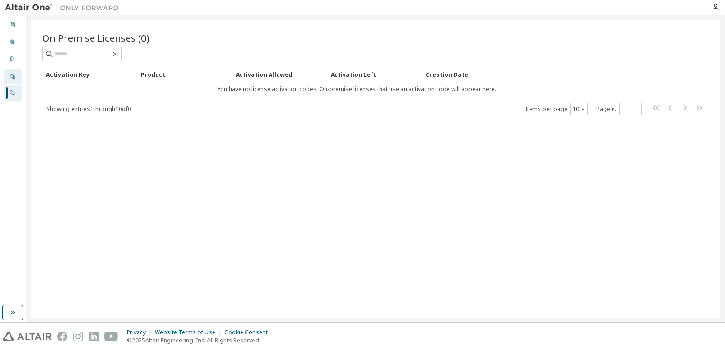
click at [15, 76] on div "Managed" at bounding box center [13, 76] width 18 height 15
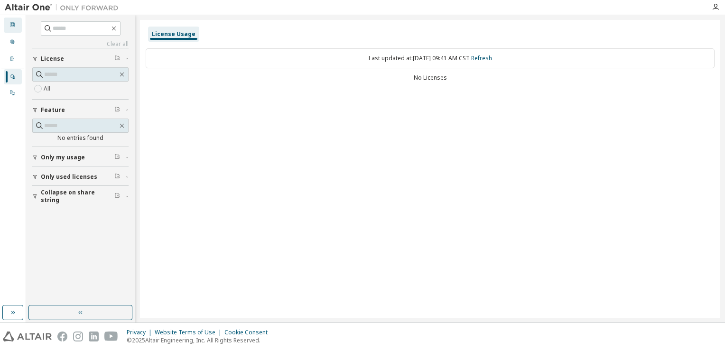
click at [13, 19] on div "Dashboard" at bounding box center [13, 25] width 18 height 15
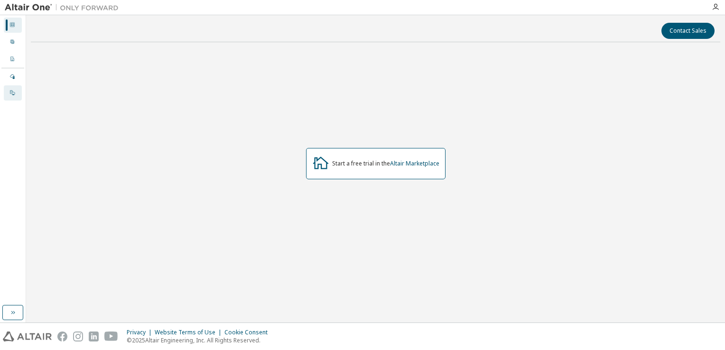
click at [11, 95] on div at bounding box center [12, 93] width 6 height 8
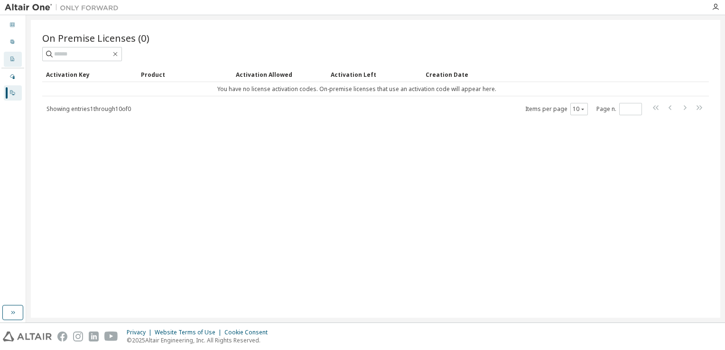
click at [6, 60] on div "Company Profile" at bounding box center [13, 59] width 18 height 15
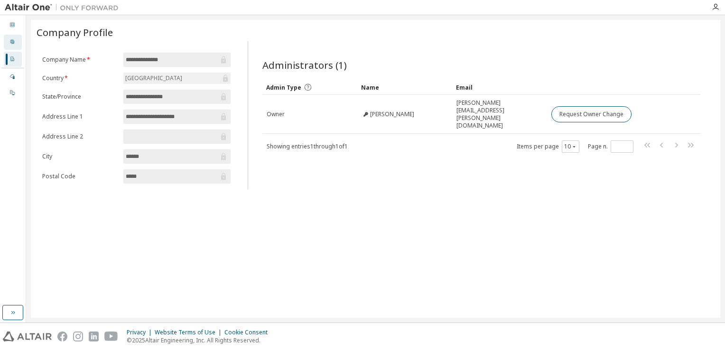
click at [8, 45] on div "User Profile" at bounding box center [13, 42] width 18 height 15
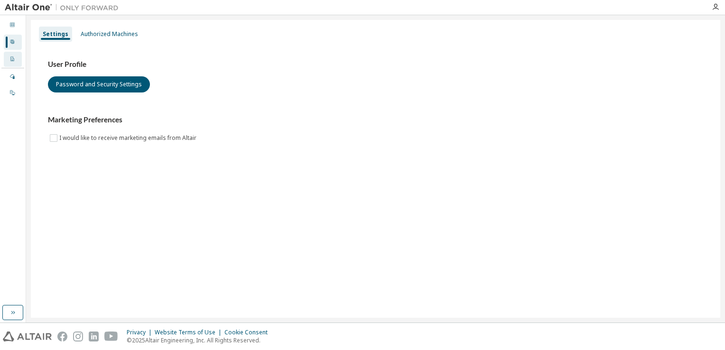
click at [15, 60] on div "Company Profile" at bounding box center [13, 59] width 18 height 15
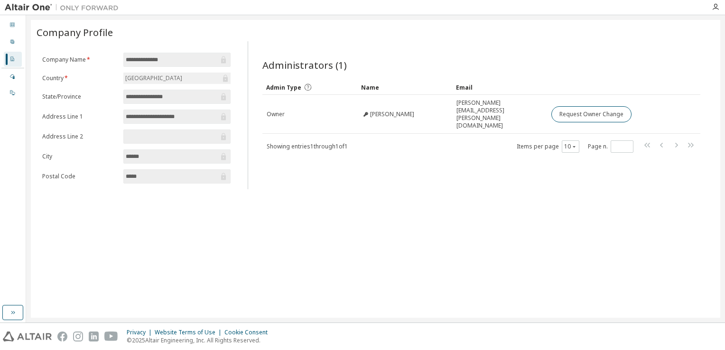
click at [399, 221] on div "**********" at bounding box center [375, 169] width 689 height 298
click at [418, 251] on div "**********" at bounding box center [375, 169] width 689 height 298
